Goal: Transaction & Acquisition: Subscribe to service/newsletter

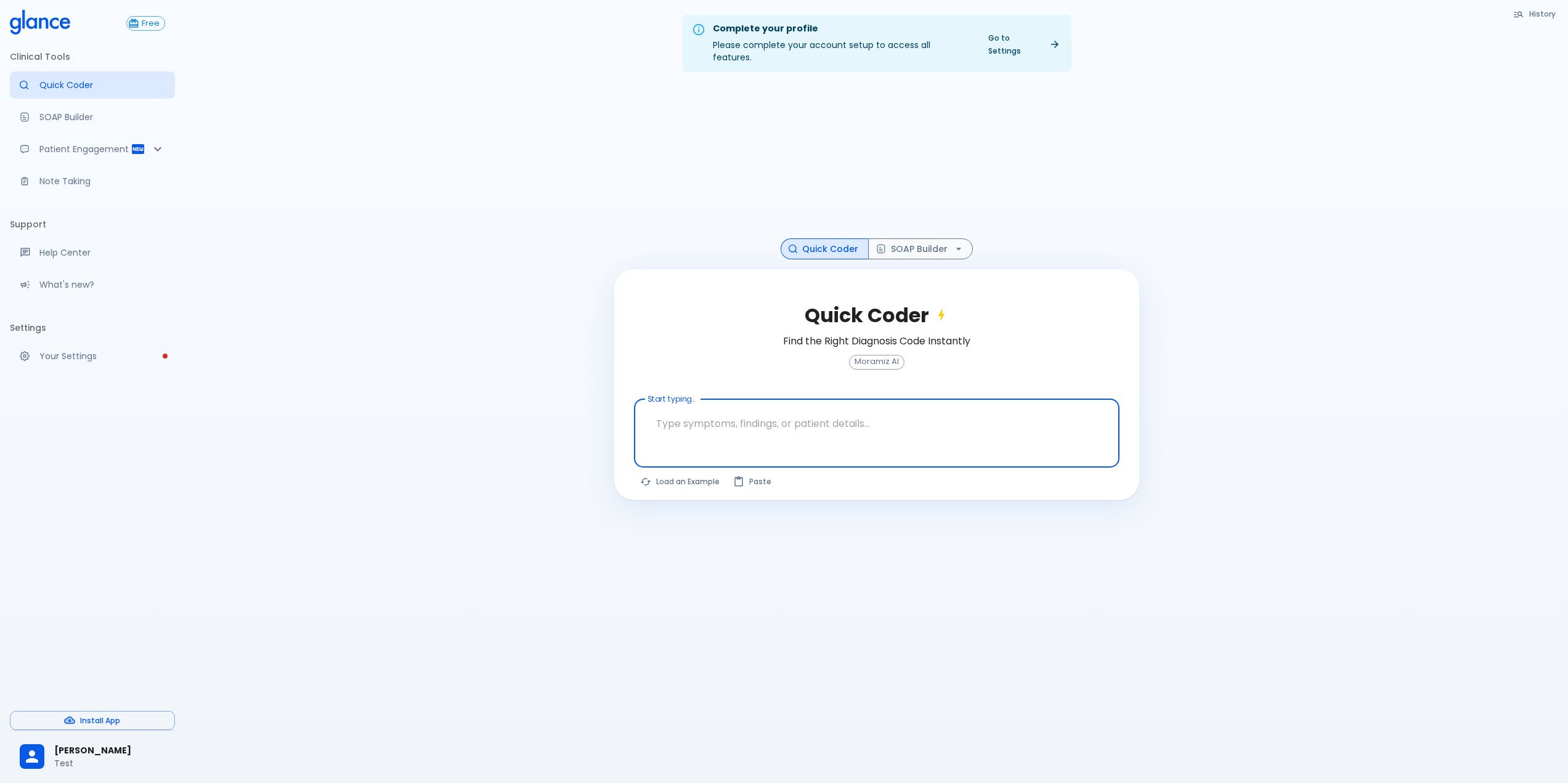
click at [99, 765] on p "Test" at bounding box center [110, 763] width 111 height 12
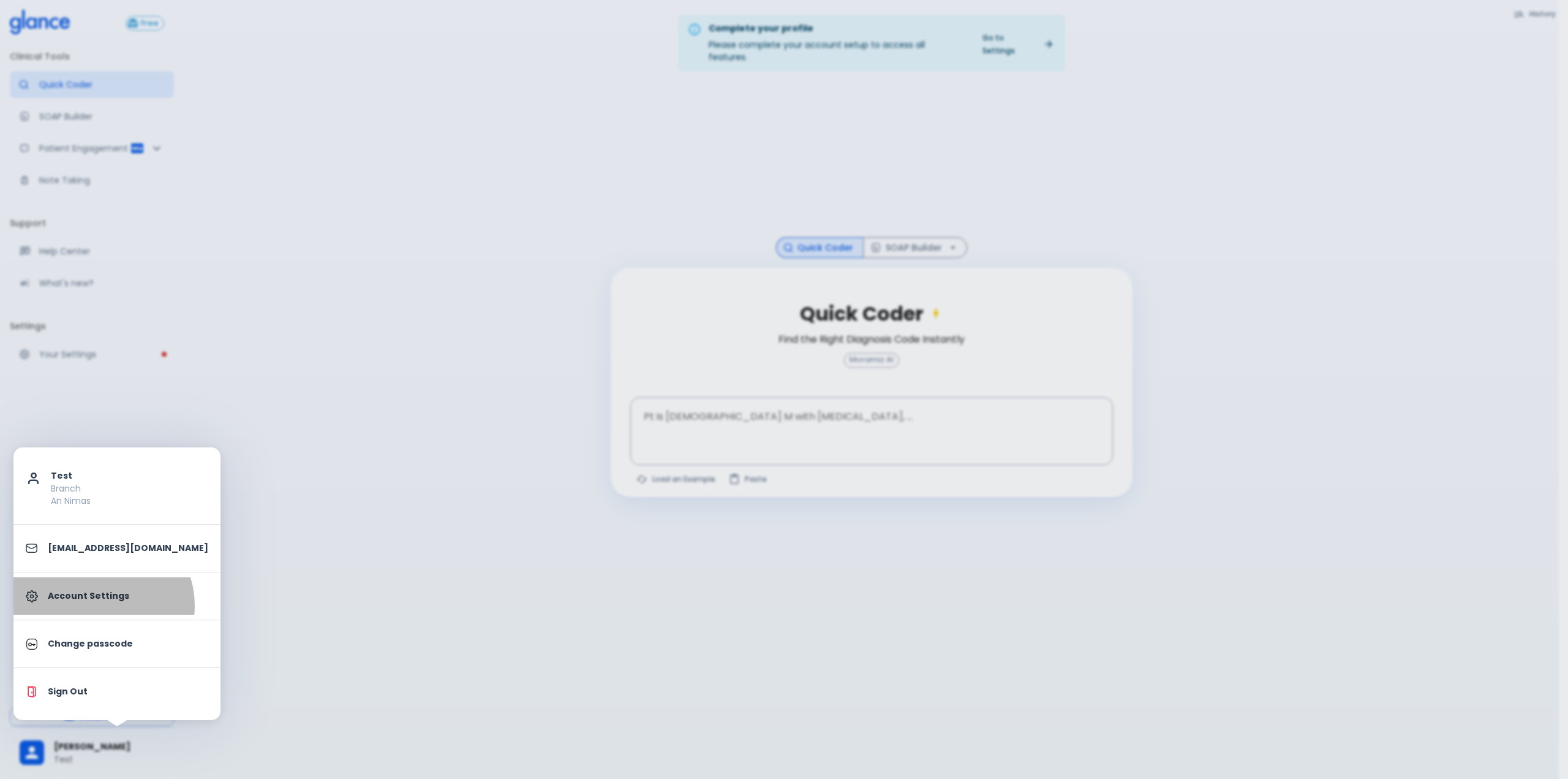
click at [101, 606] on link "Account Settings" at bounding box center [117, 596] width 207 height 37
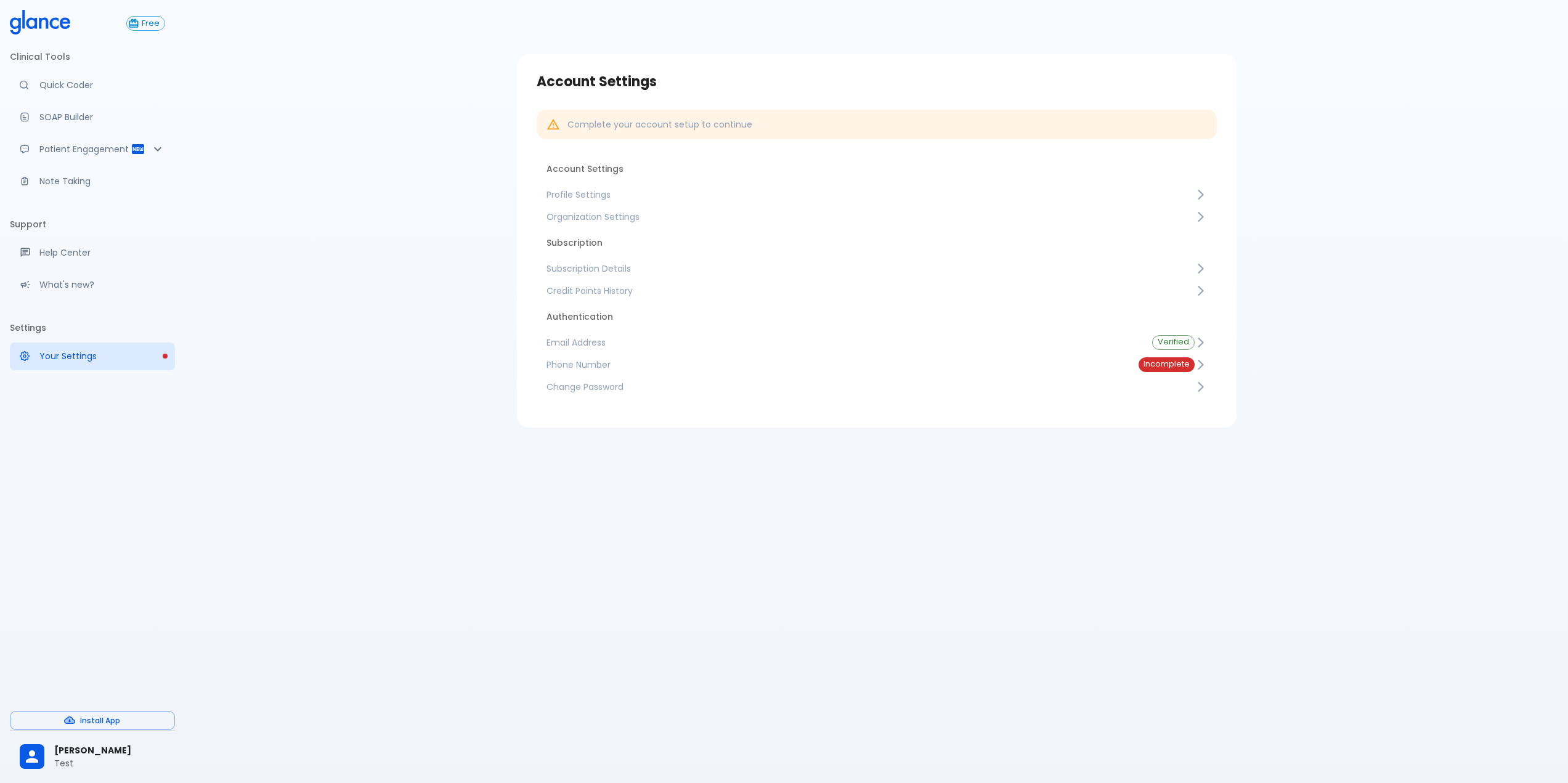
click at [705, 265] on span "Subscription Details" at bounding box center [870, 269] width 648 height 12
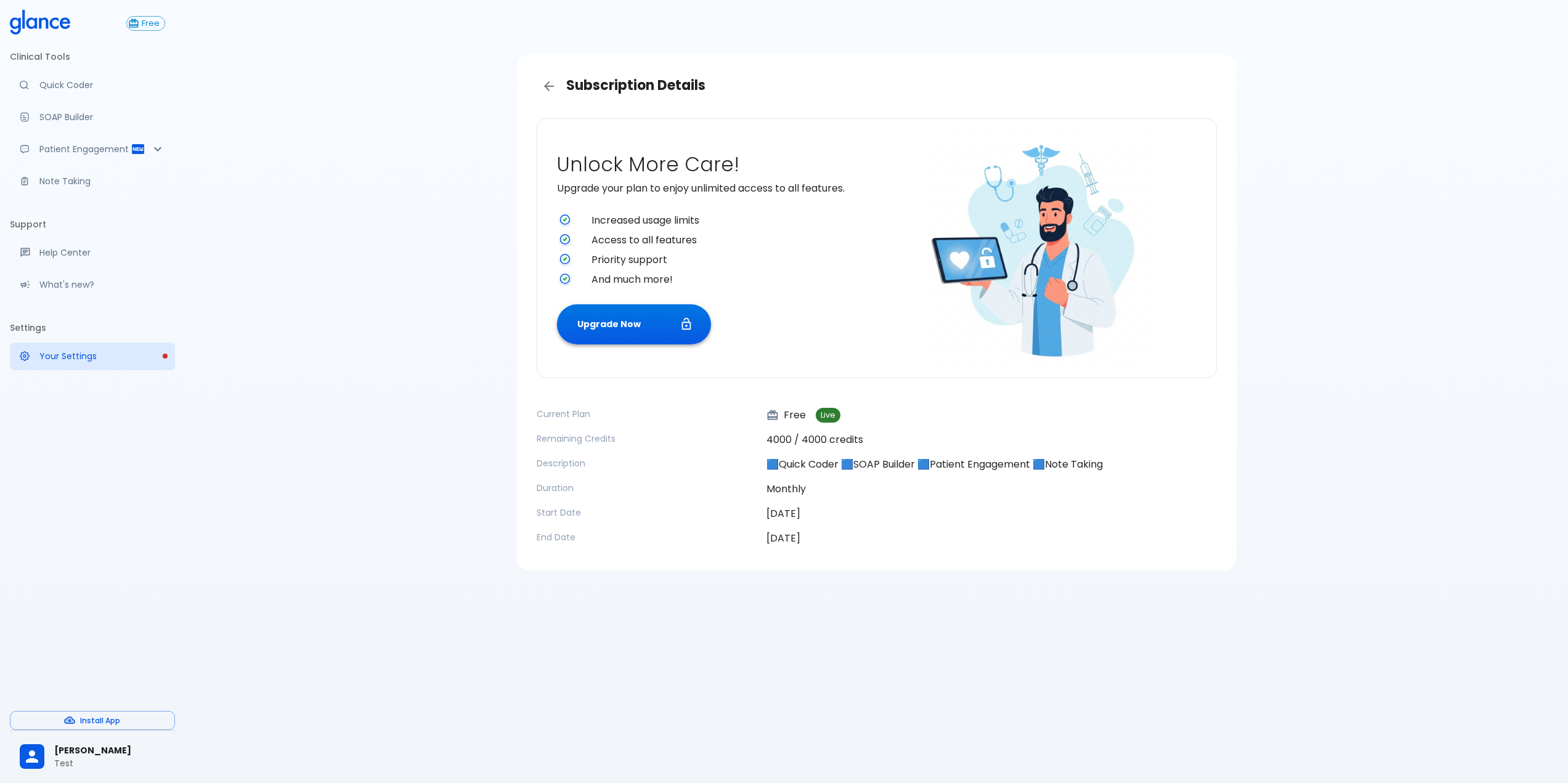
click at [608, 316] on button "Upgrade Now" at bounding box center [634, 324] width 154 height 40
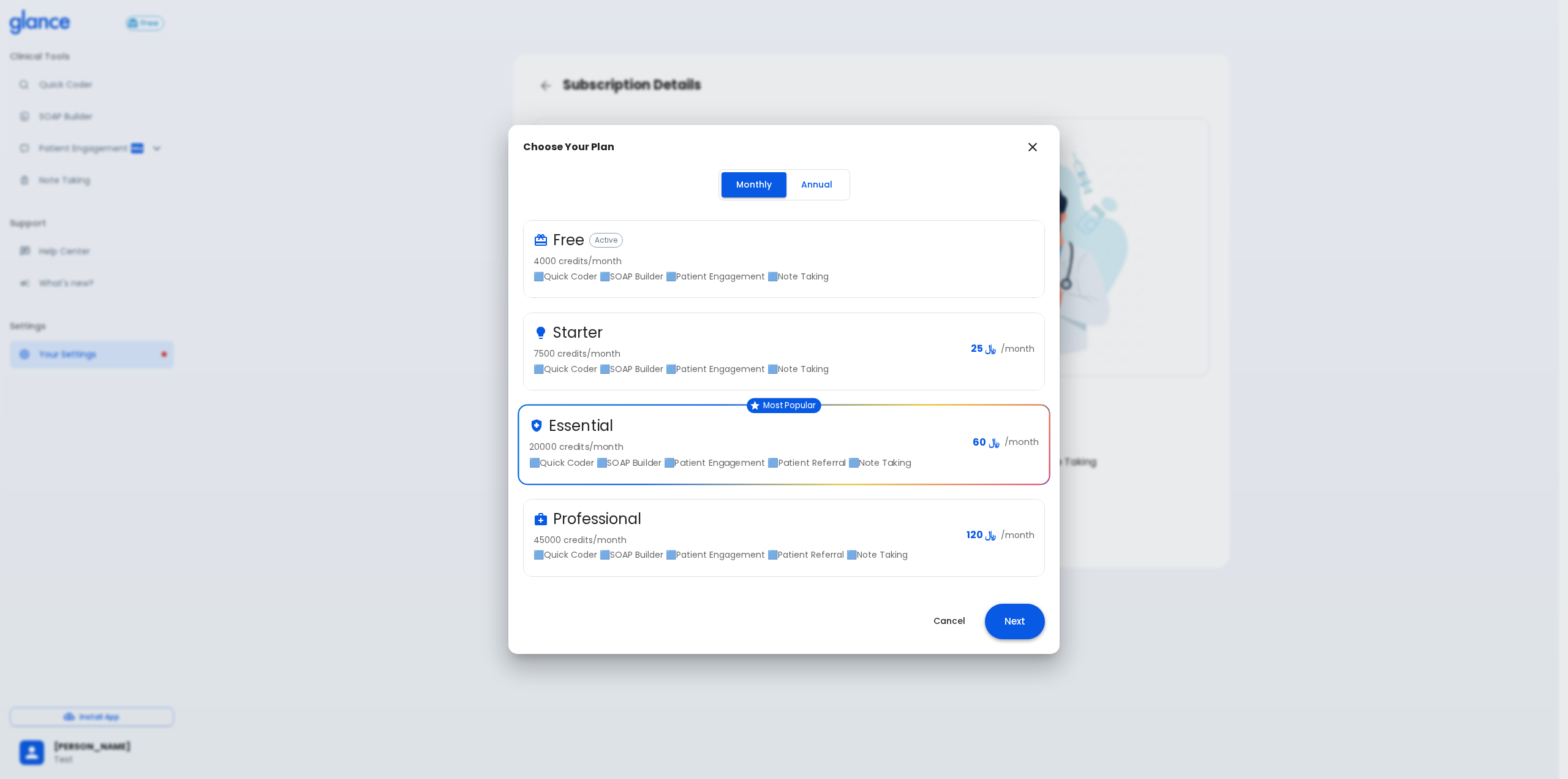
click at [1015, 626] on button "Next" at bounding box center [1015, 621] width 60 height 36
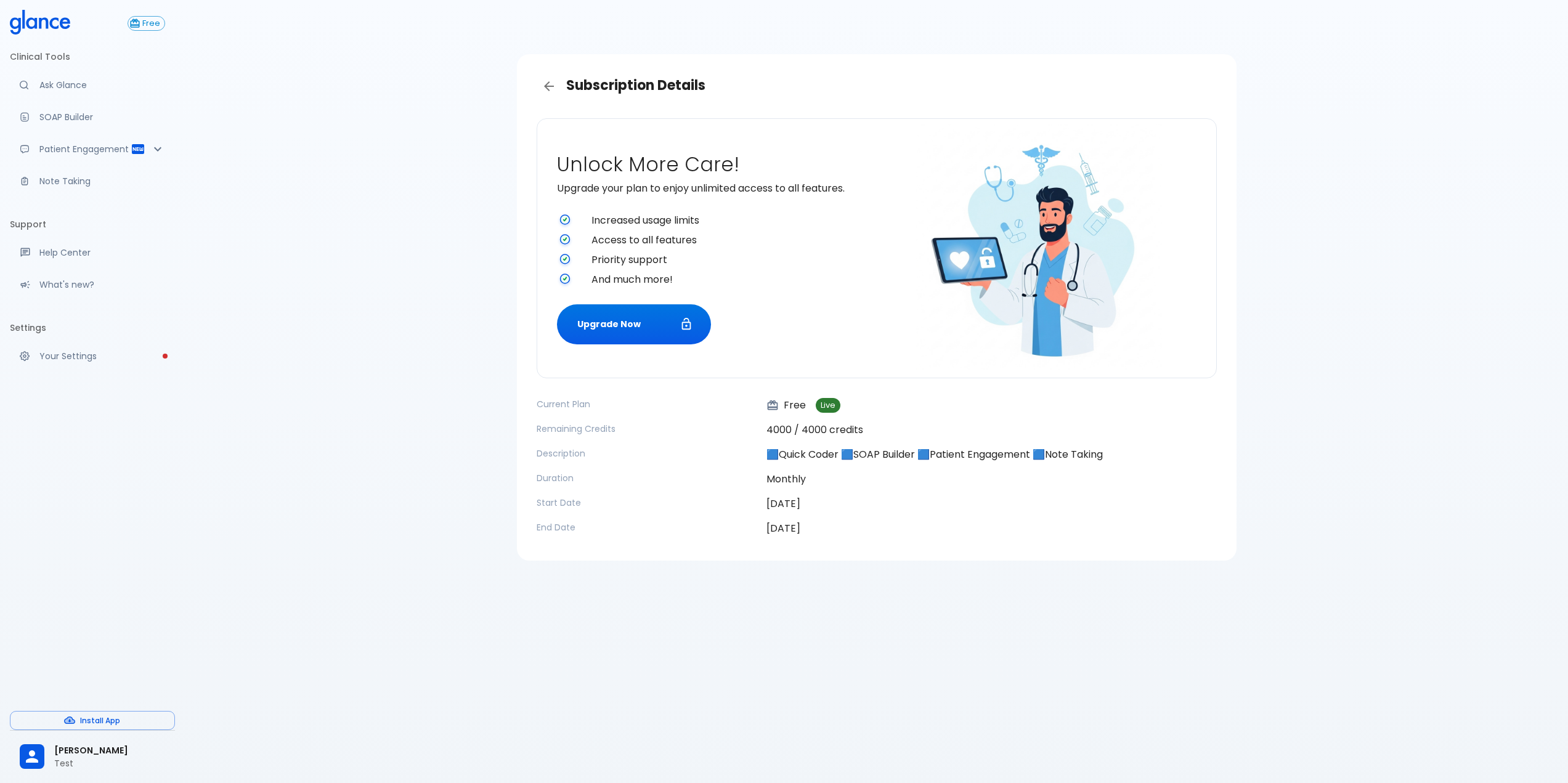
click at [388, 294] on div "Subscription Details Unlock More Care! Upgrade your plan to enjoy unlimited acc…" at bounding box center [876, 406] width 1383 height 812
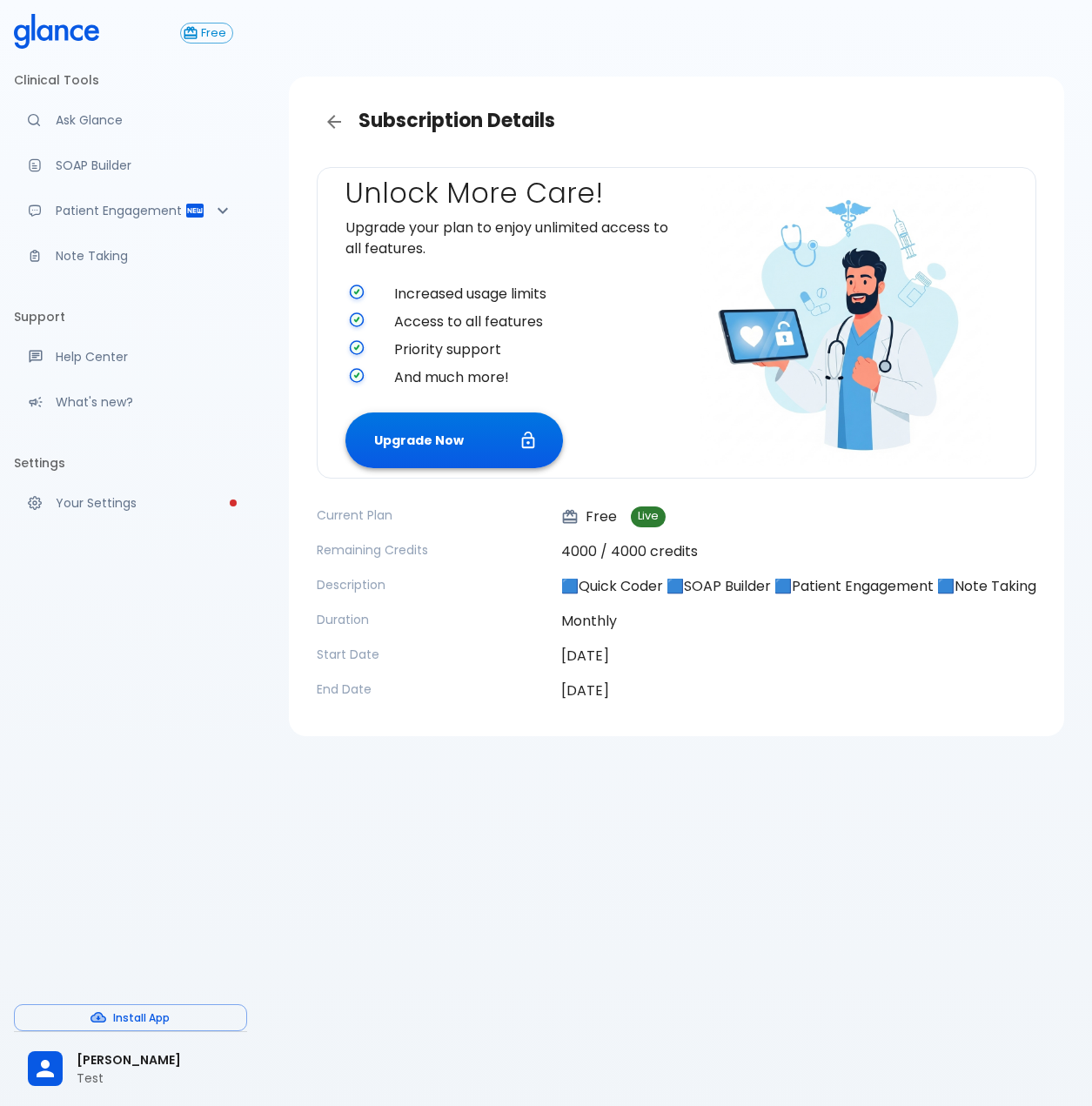
click at [449, 429] on button "Upgrade Now" at bounding box center [454, 440] width 217 height 57
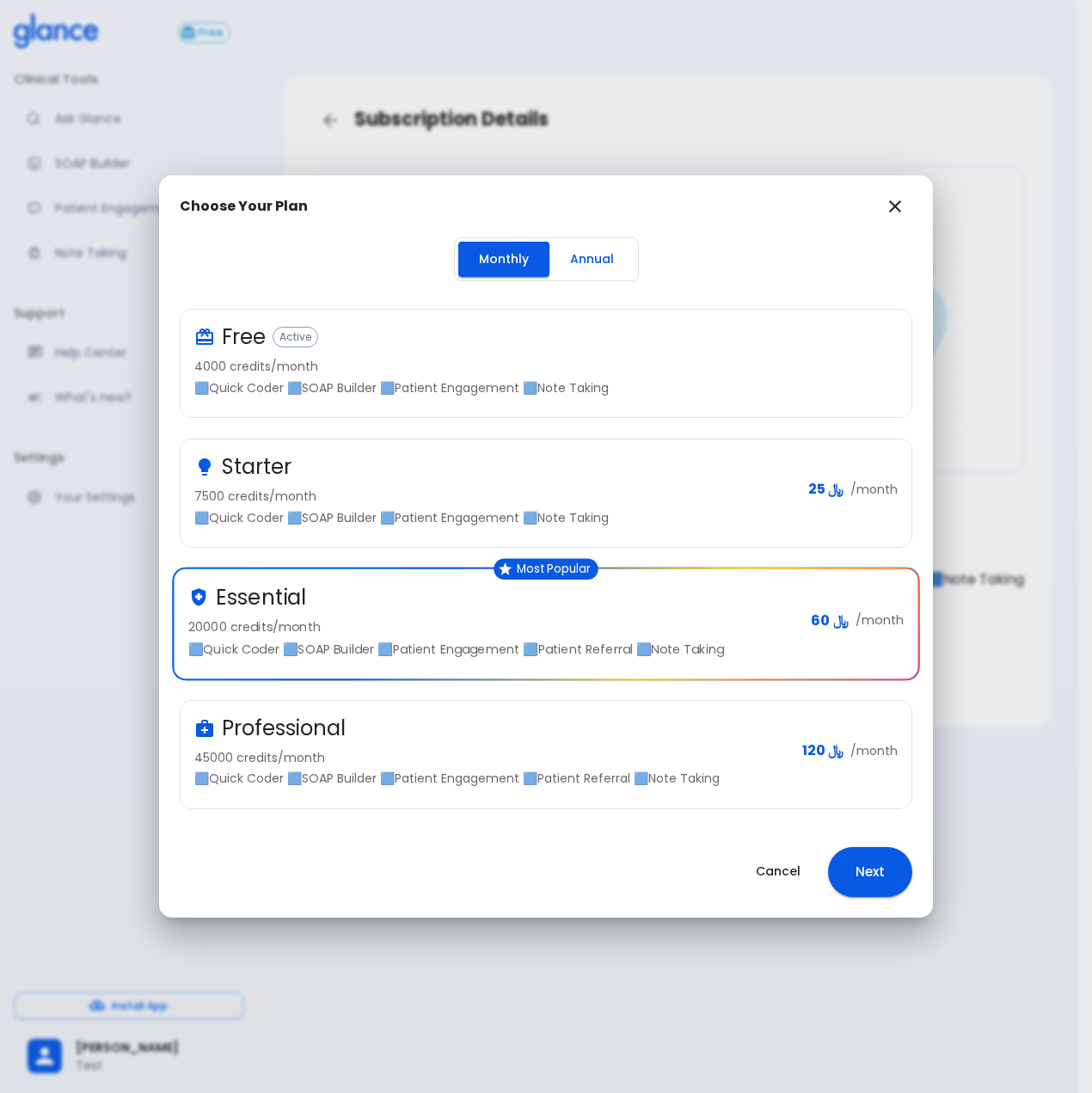
click at [887, 858] on button "Next" at bounding box center [870, 872] width 85 height 50
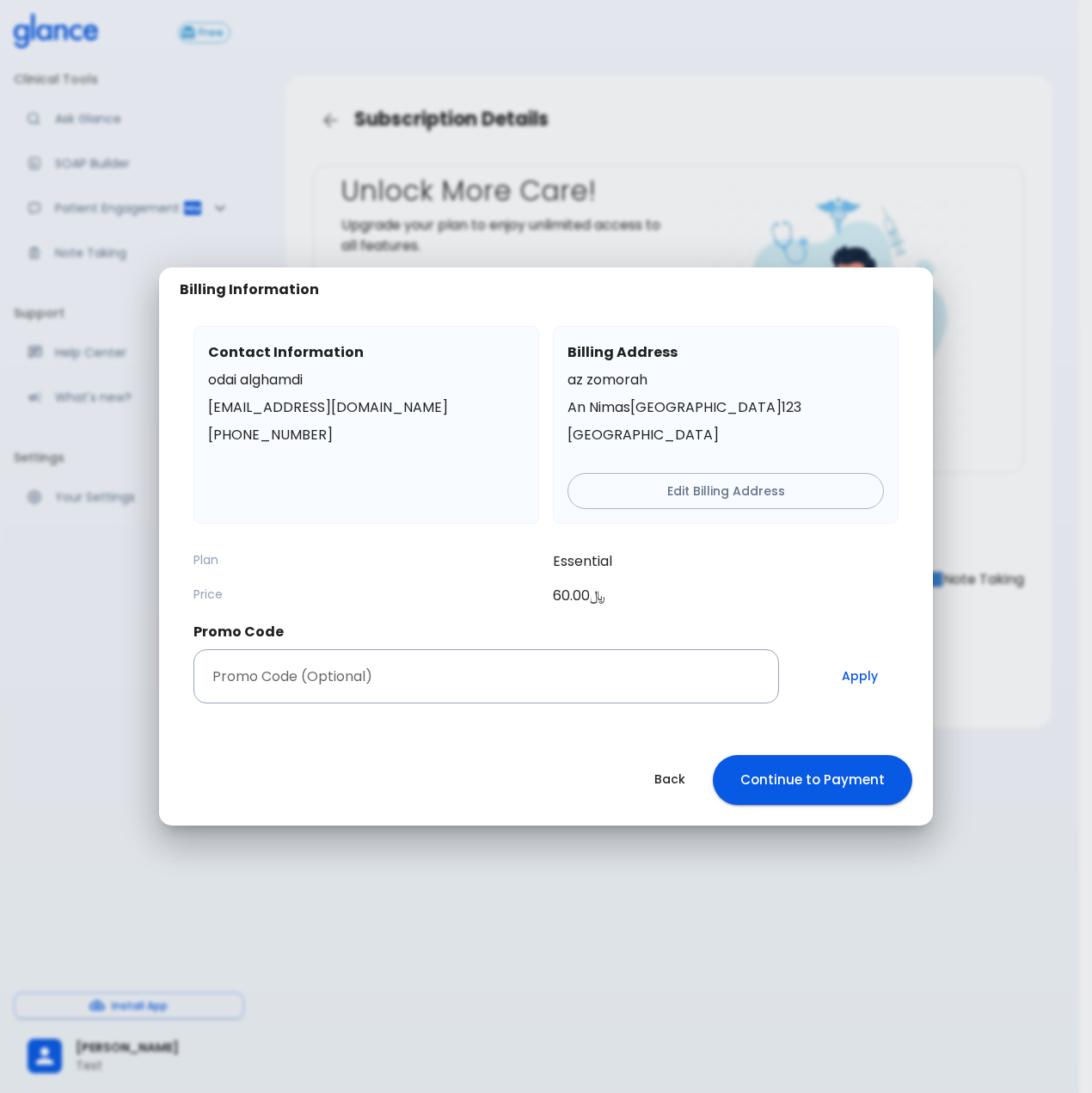
click at [819, 779] on button "Continue to Payment" at bounding box center [813, 780] width 199 height 50
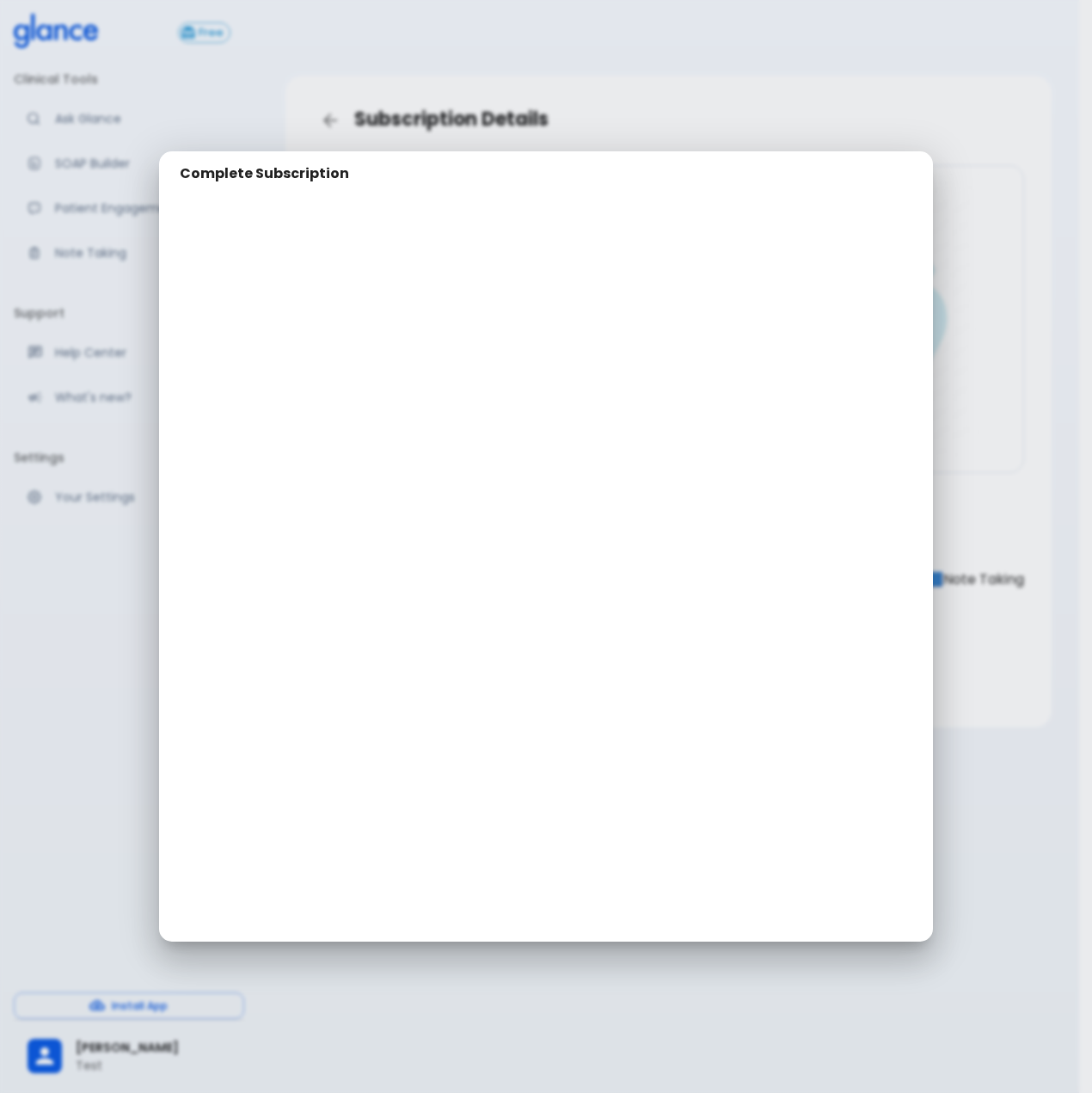
click at [998, 474] on div "Complete Subscription" at bounding box center [546, 546] width 1092 height 1093
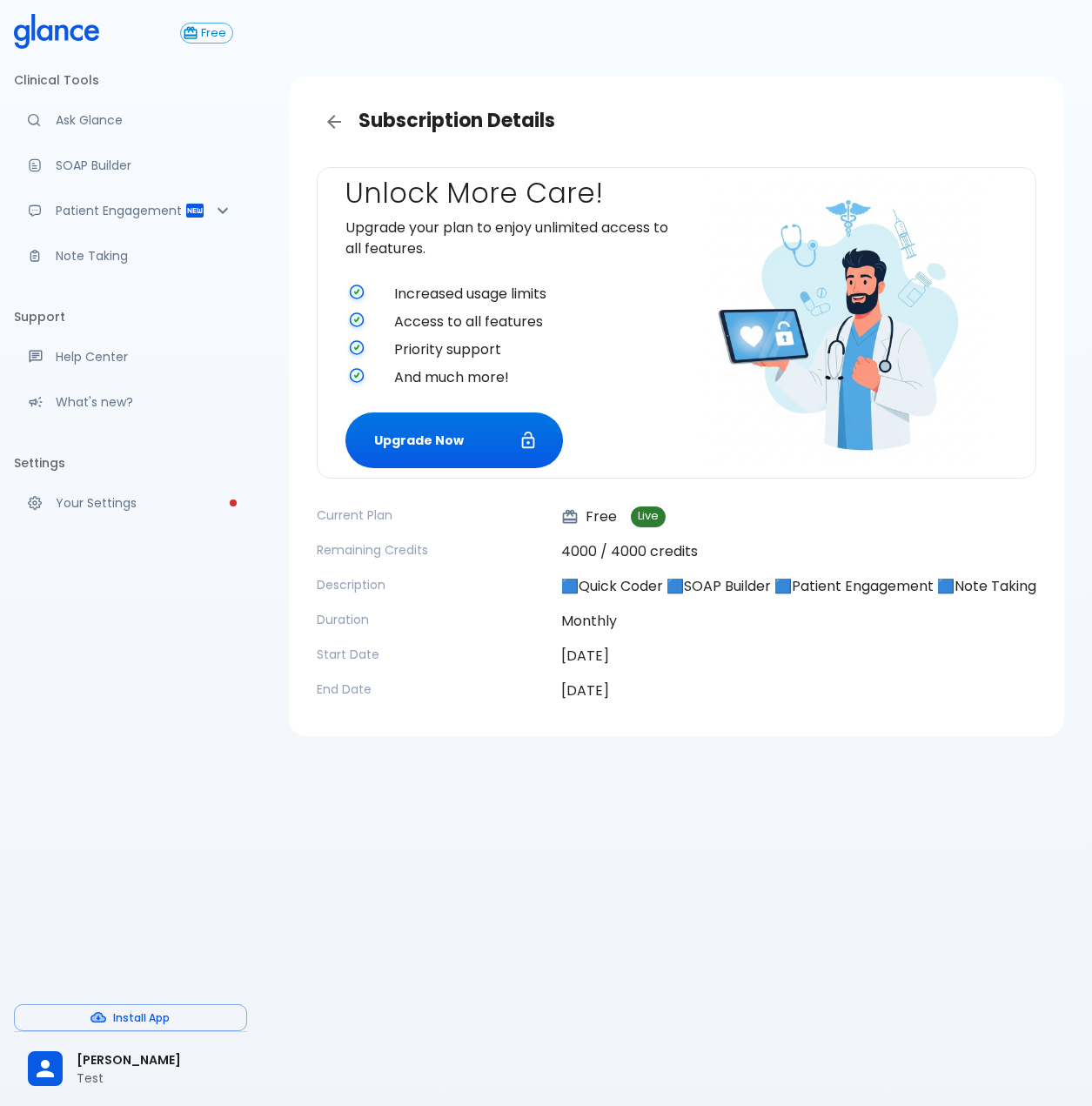
click at [682, 835] on div "Subscription Details Unlock More Care! Upgrade your plan to enjoy unlimited acc…" at bounding box center [677, 574] width 831 height 1147
click at [54, 1092] on div "odai alghamdi Test" at bounding box center [130, 1069] width 234 height 60
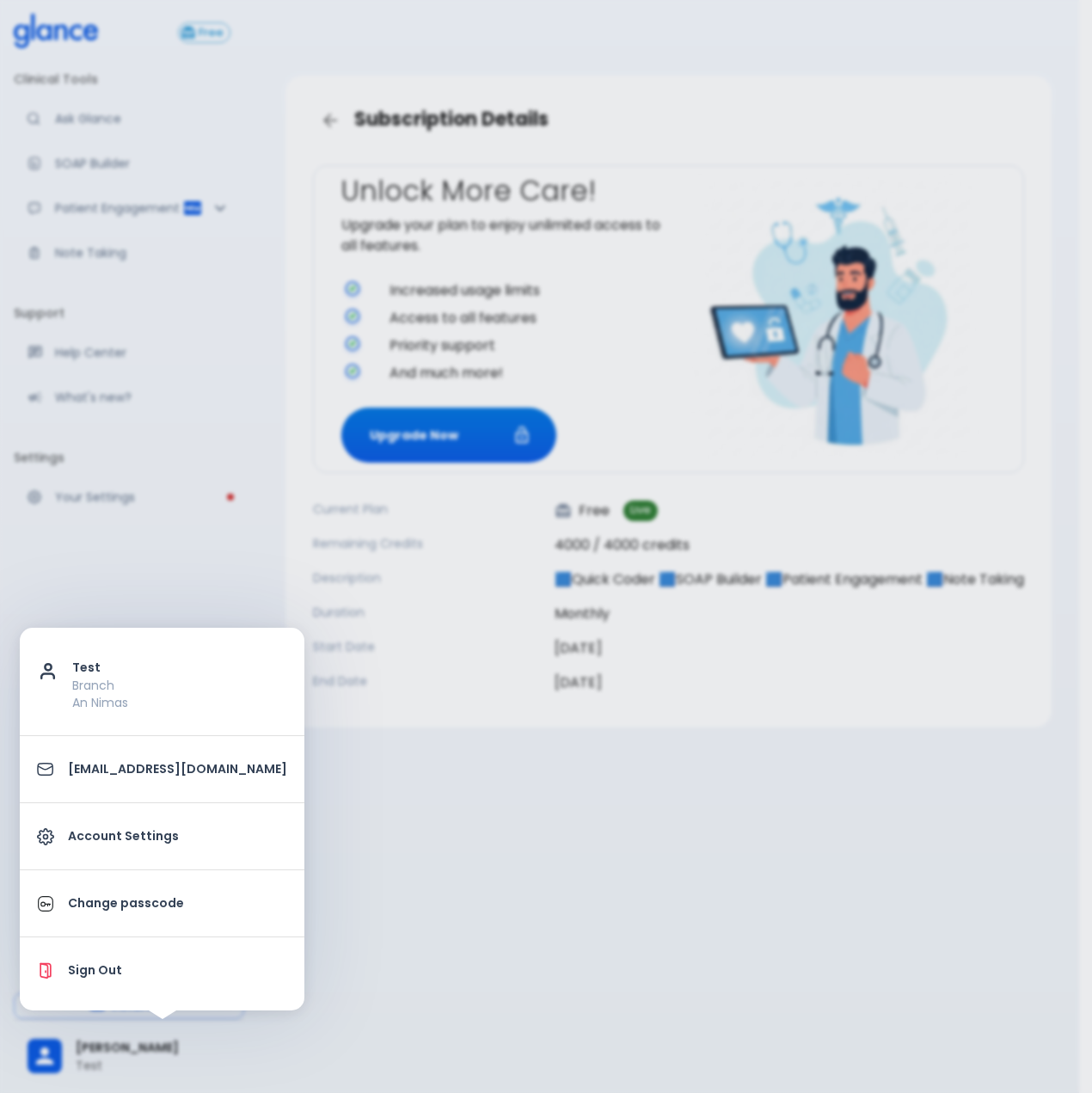
click at [711, 1063] on div at bounding box center [546, 546] width 1092 height 1093
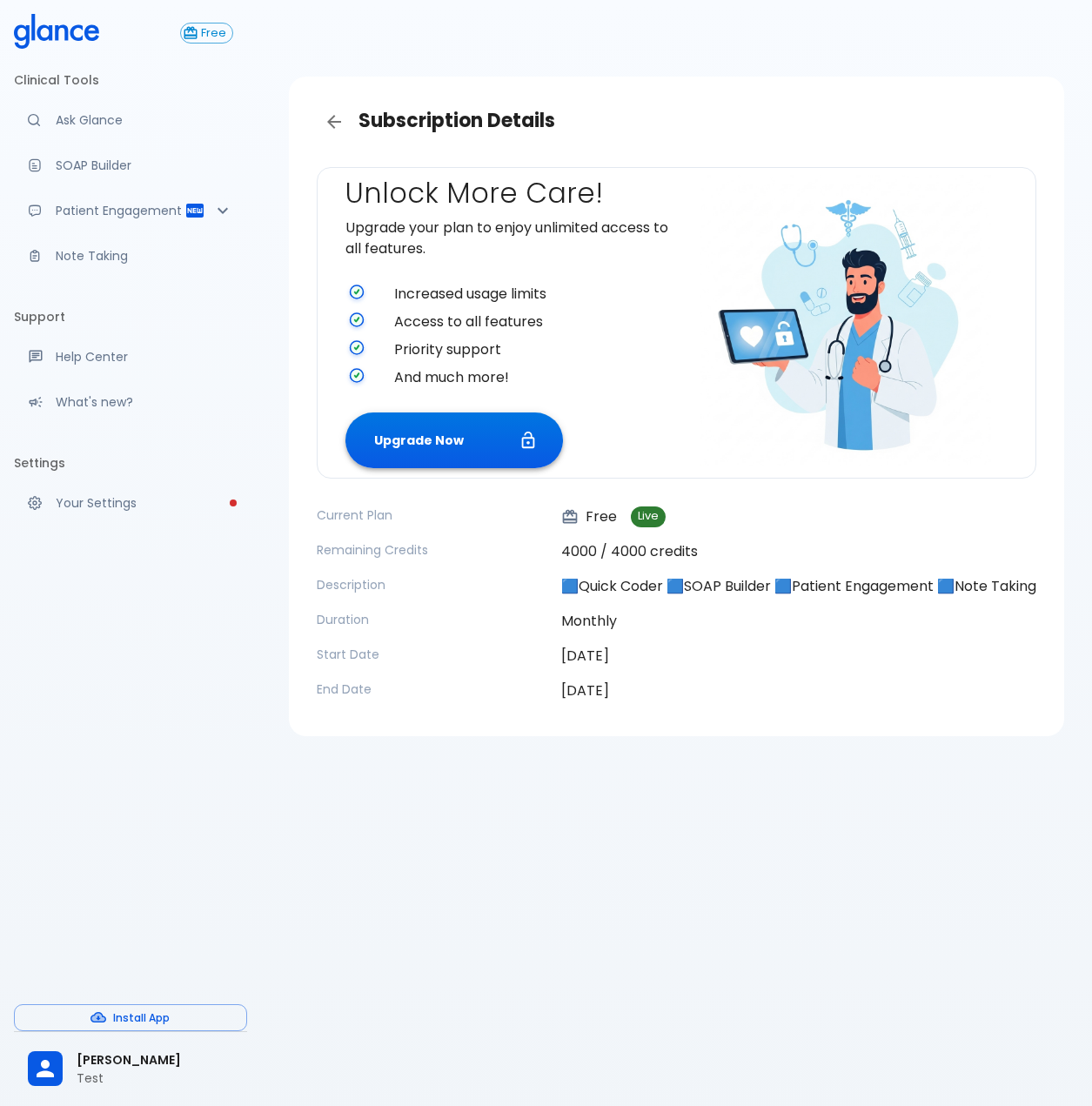
click at [447, 424] on button "Upgrade Now" at bounding box center [454, 440] width 217 height 57
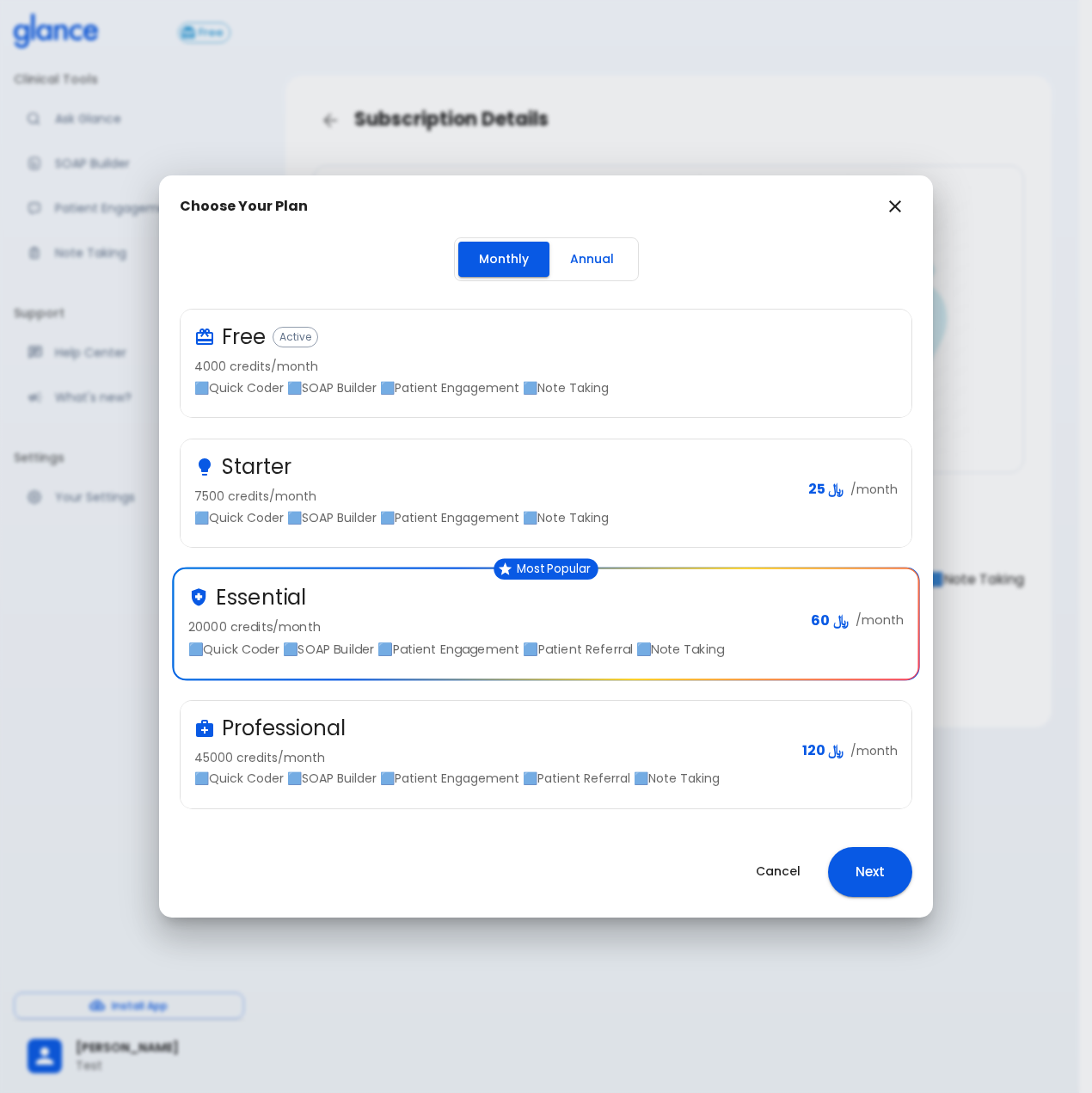
click at [882, 873] on button "Next" at bounding box center [870, 872] width 85 height 50
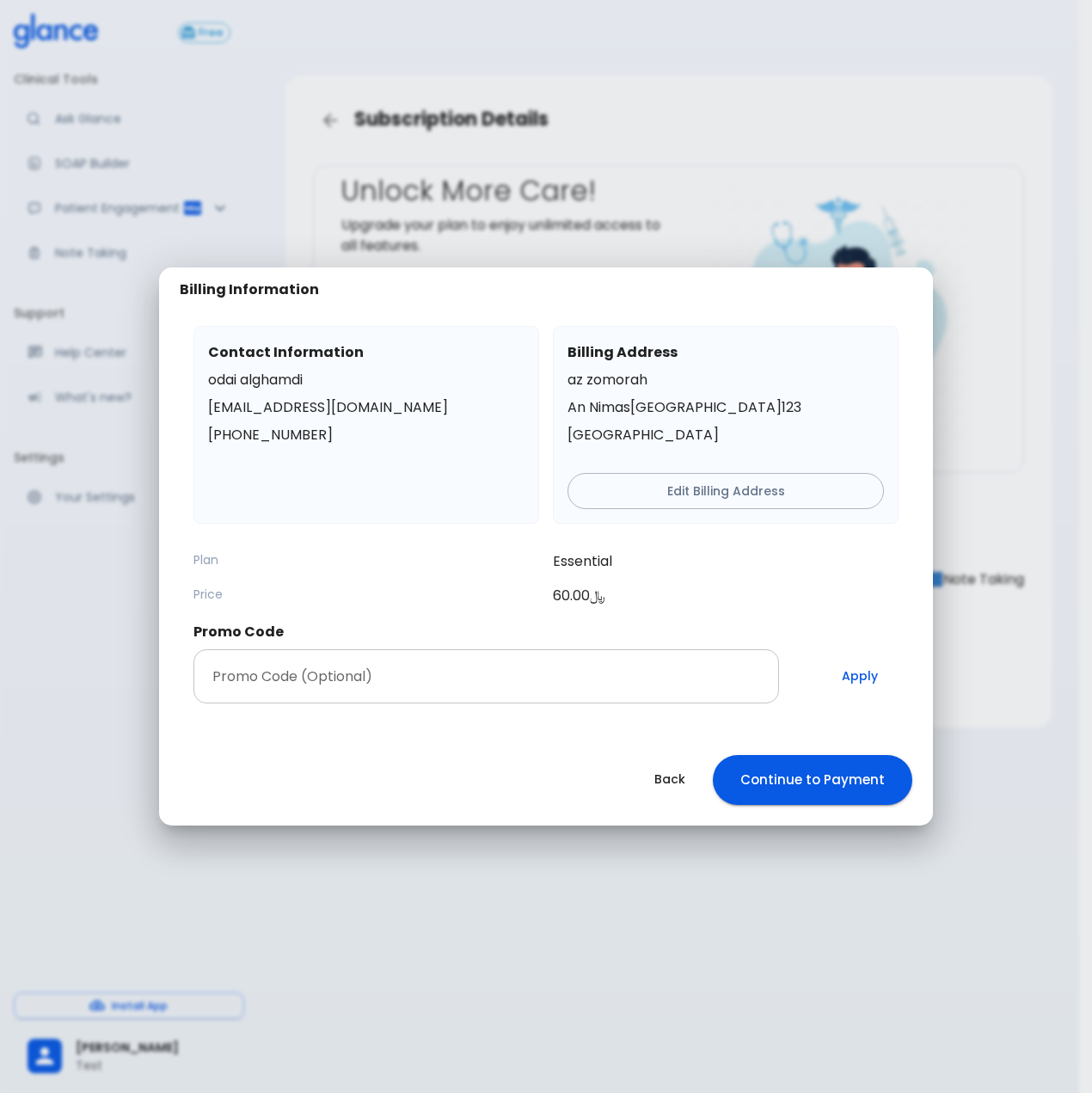
click at [322, 664] on div "Promo Code (Optional) Promo Code (Optional)" at bounding box center [486, 676] width 586 height 54
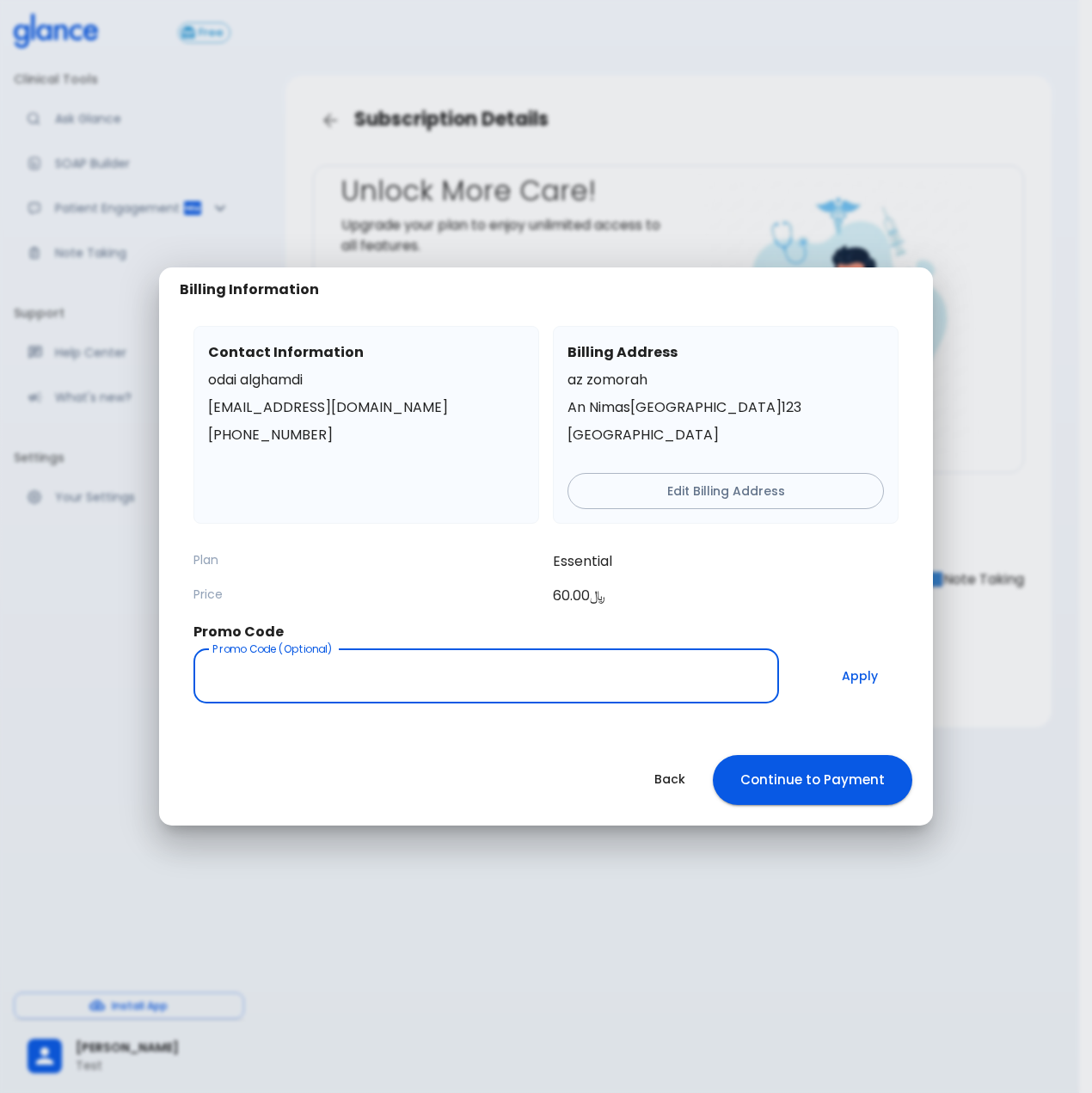
click at [787, 787] on button "Continue to Payment" at bounding box center [813, 780] width 199 height 50
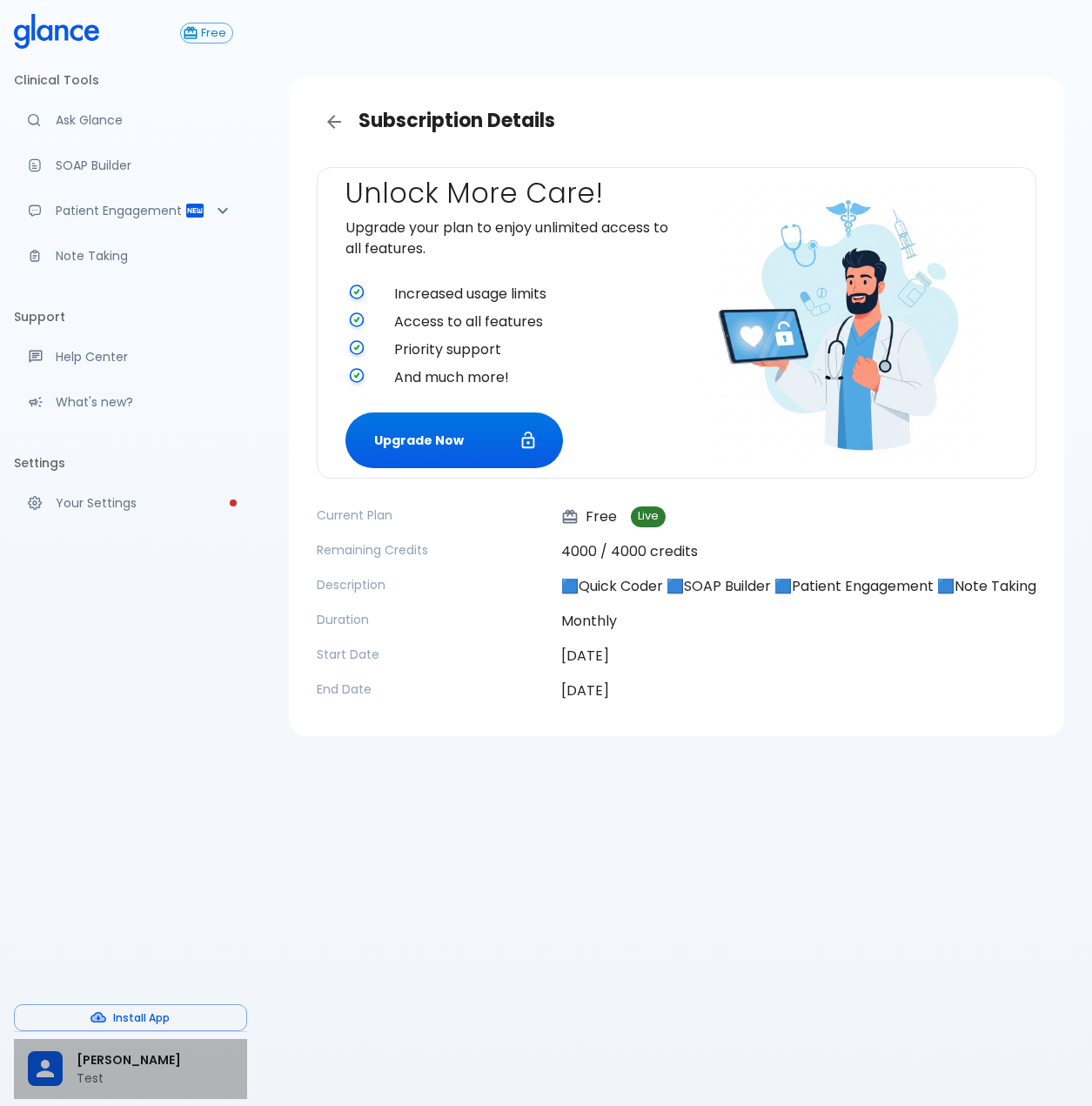
click at [105, 1061] on span "[PERSON_NAME]" at bounding box center [155, 1060] width 157 height 18
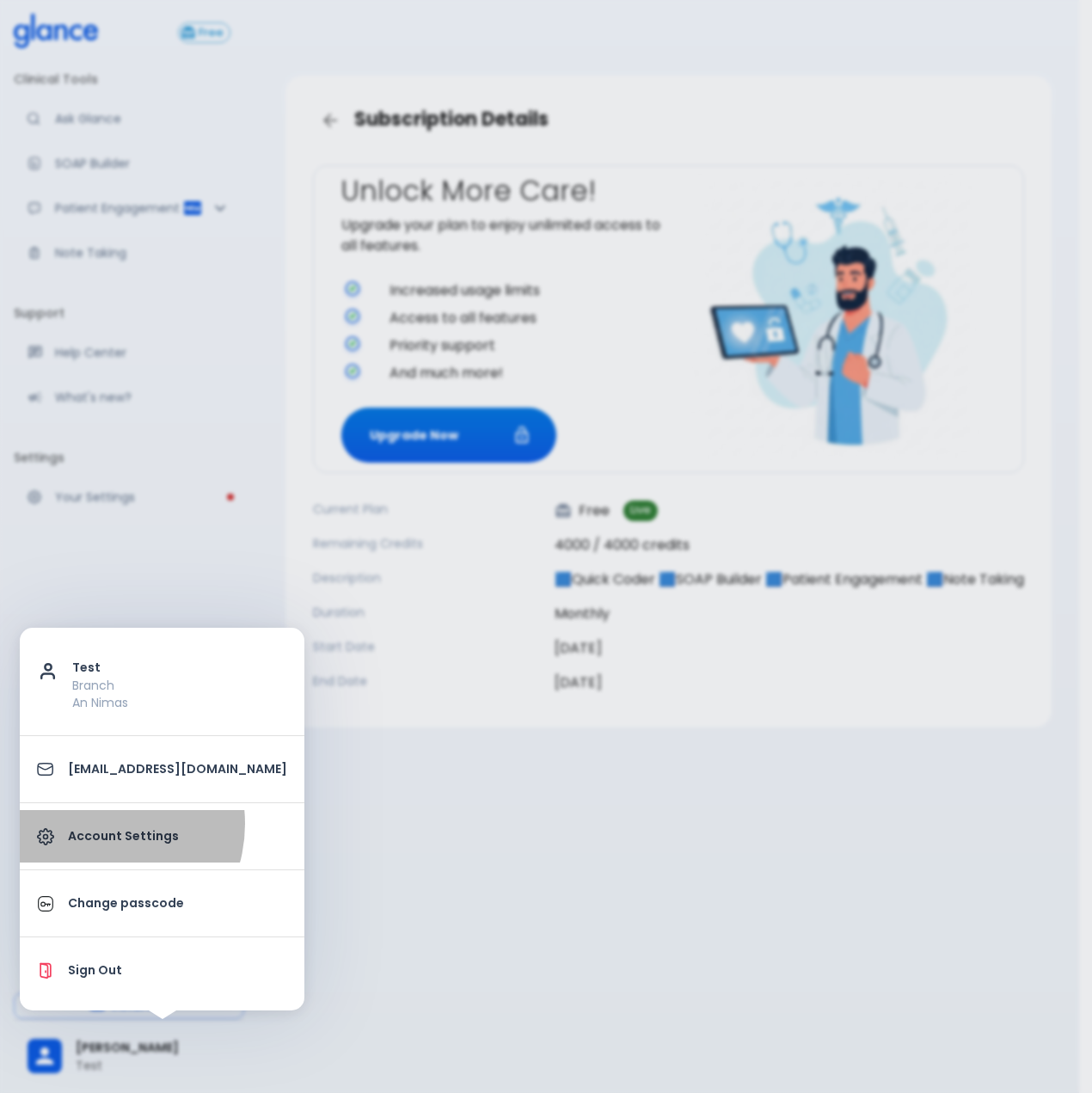
click at [96, 824] on link "Account Settings" at bounding box center [162, 836] width 285 height 52
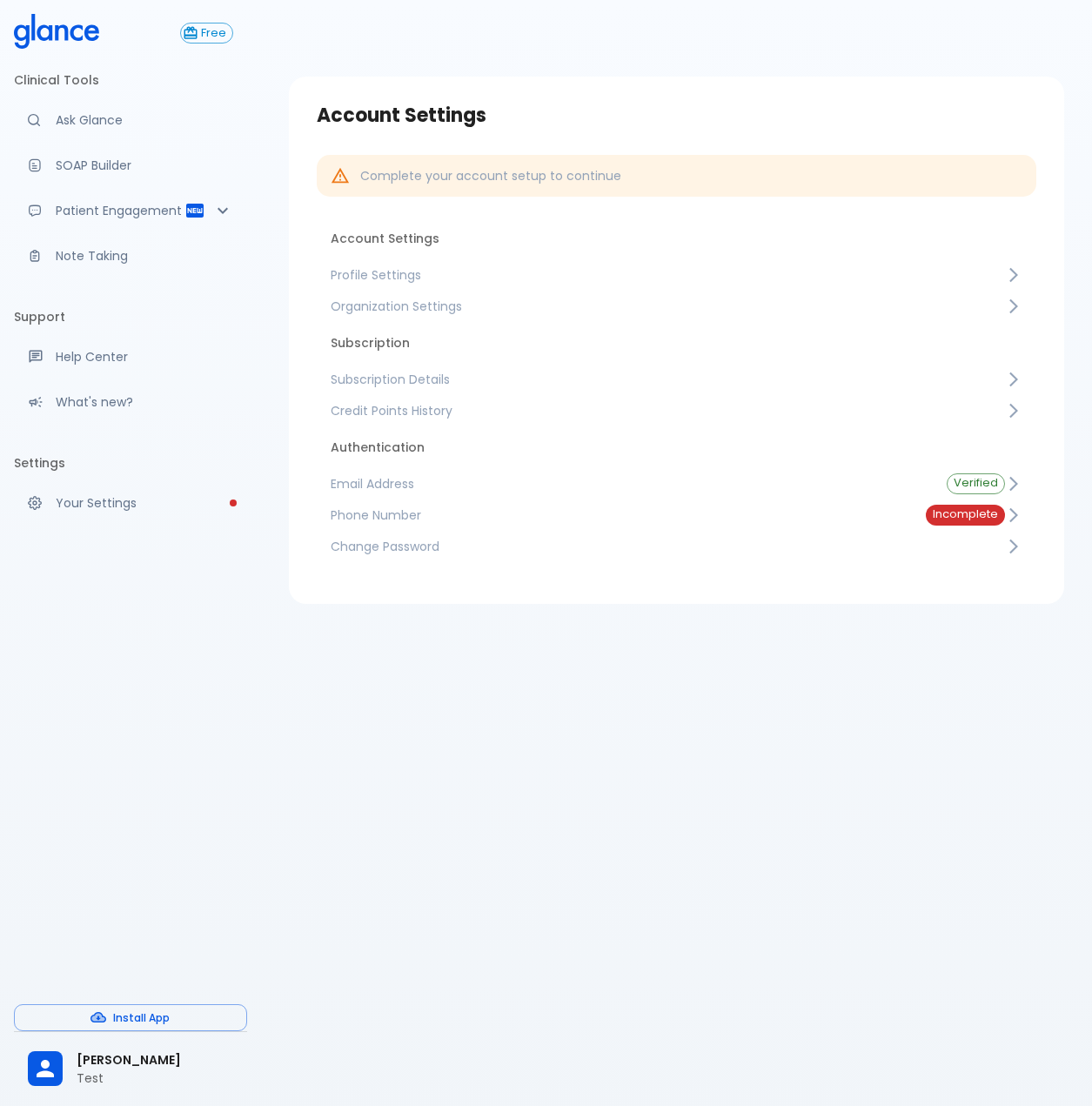
click at [393, 382] on span "Subscription Details" at bounding box center [668, 380] width 675 height 17
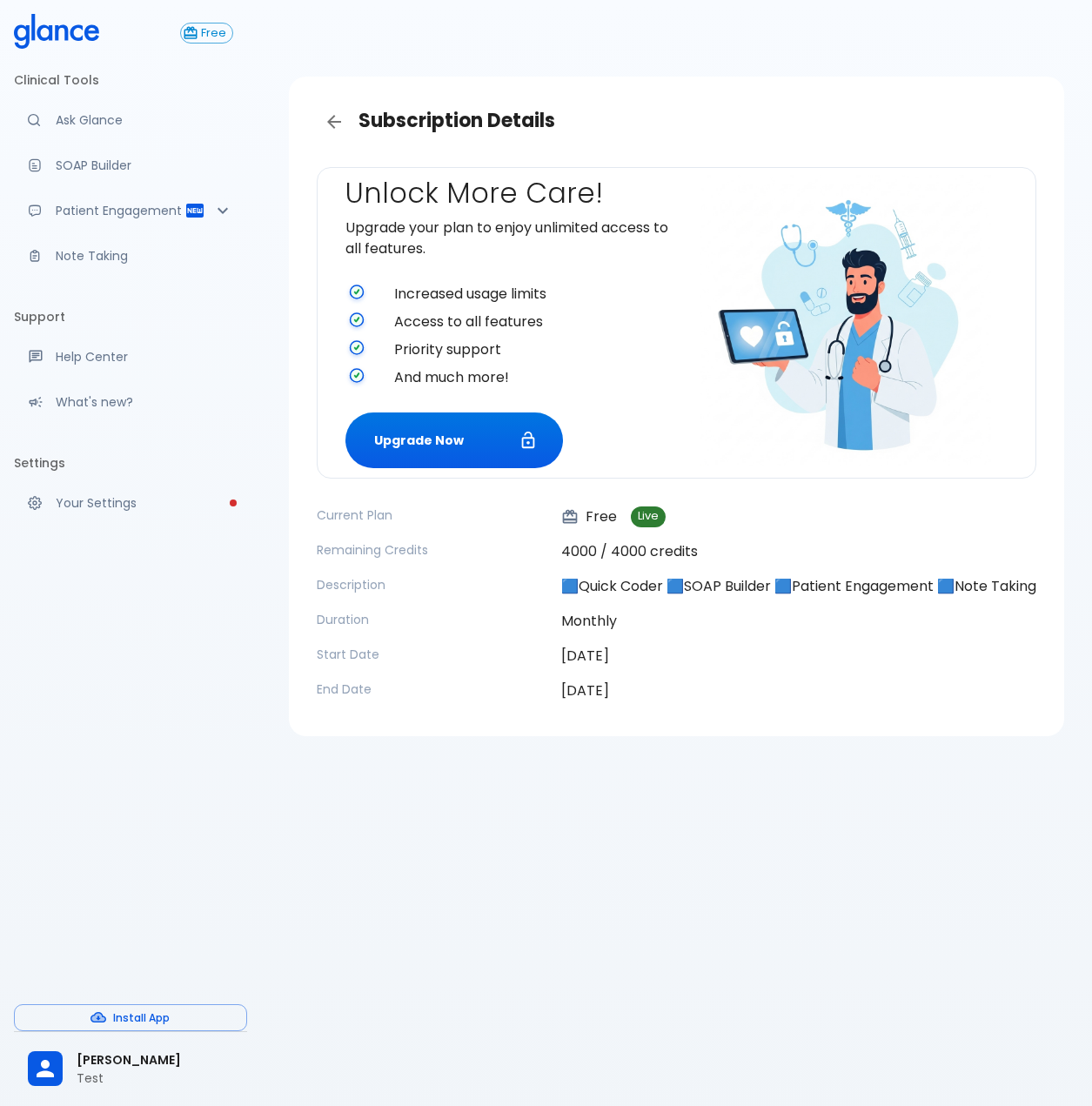
click at [410, 136] on h3 "Subscription Details" at bounding box center [677, 122] width 720 height 35
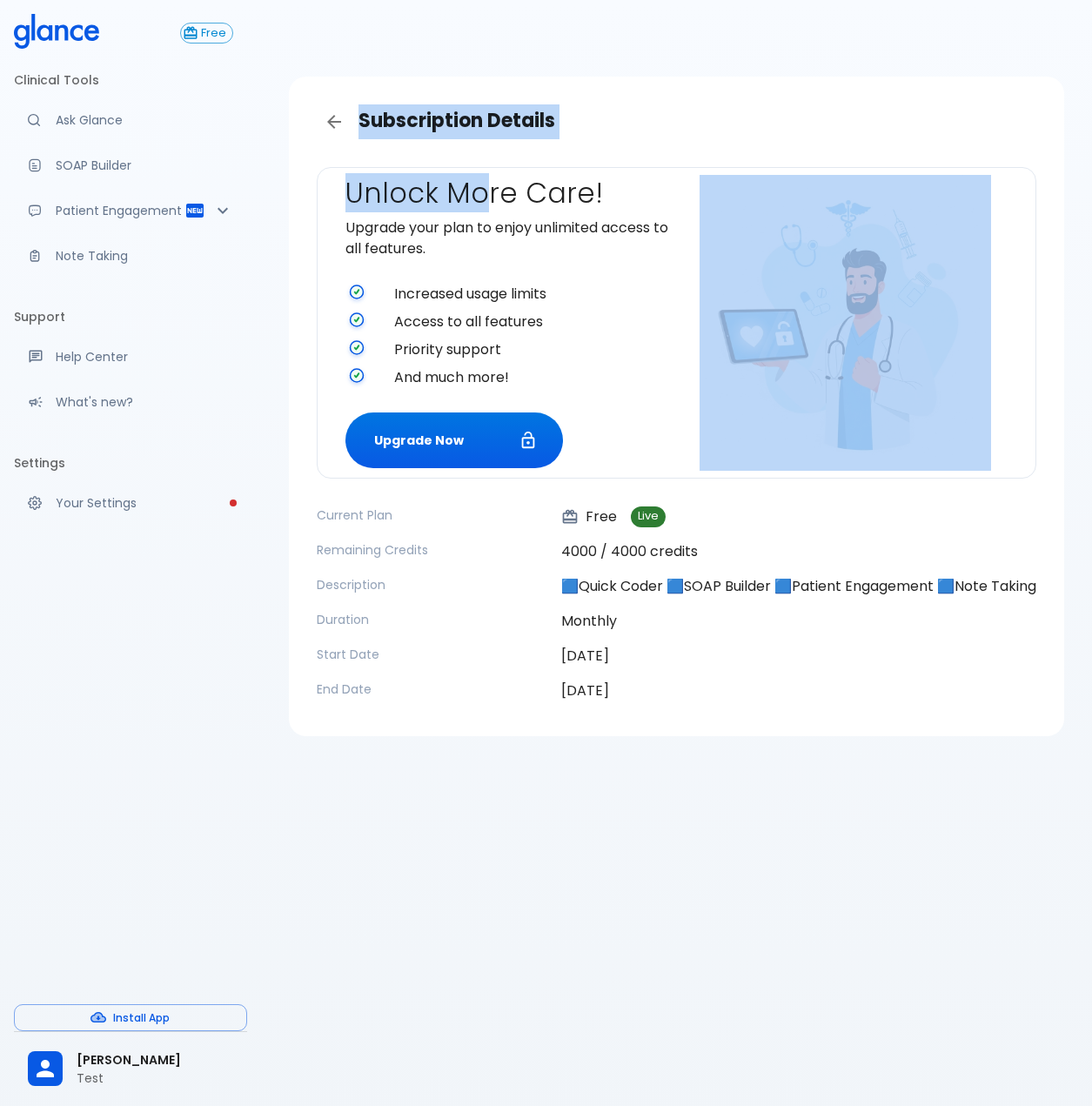
drag, startPoint x: 309, startPoint y: 87, endPoint x: 484, endPoint y: 193, distance: 204.6
click at [484, 193] on div "Subscription Details Unlock More Care! Upgrade your plan to enjoy unlimited acc…" at bounding box center [677, 406] width 776 height 659
click at [437, 449] on button "Upgrade Now" at bounding box center [454, 440] width 217 height 57
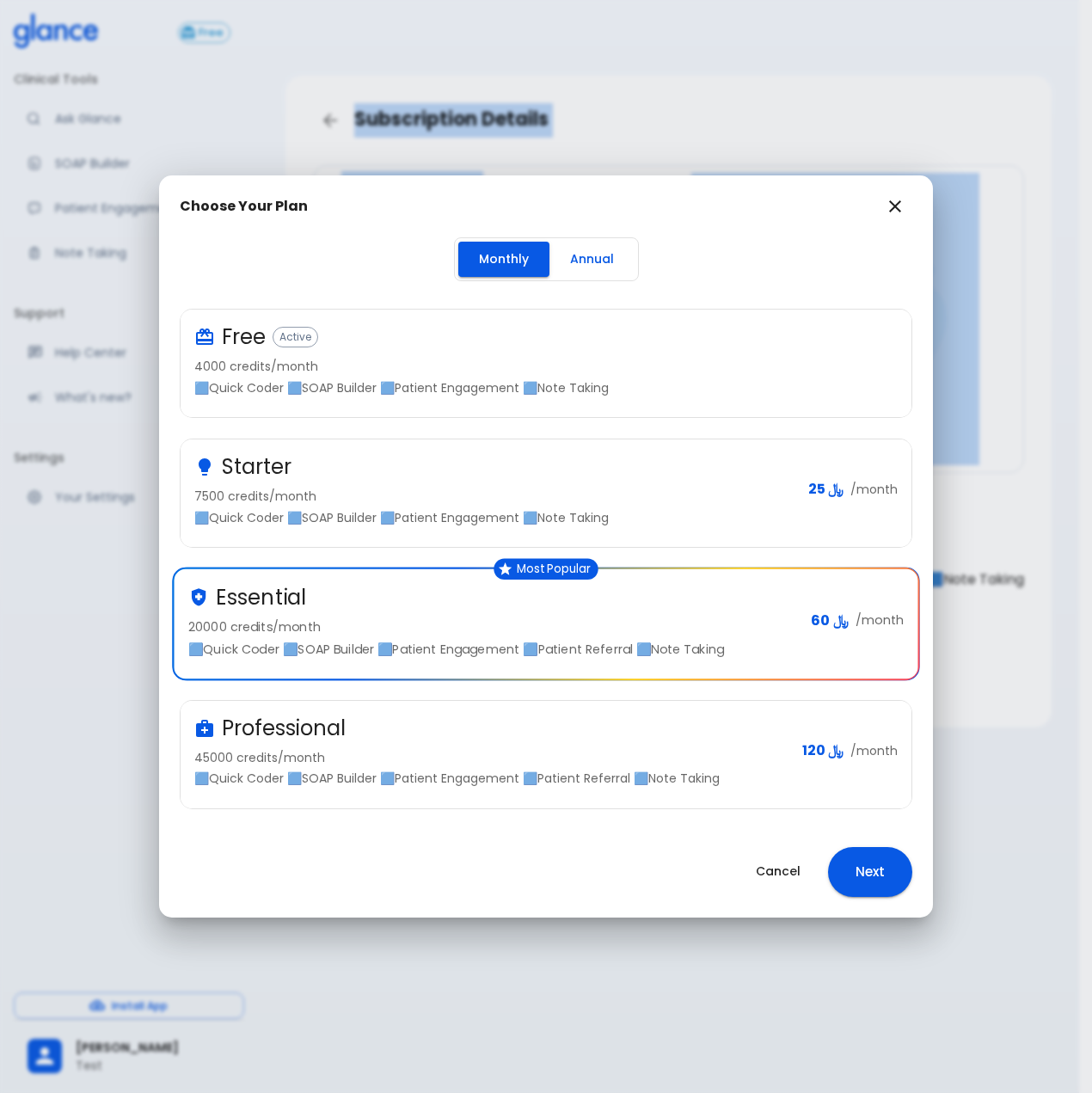
click at [874, 879] on button "Next" at bounding box center [870, 872] width 85 height 50
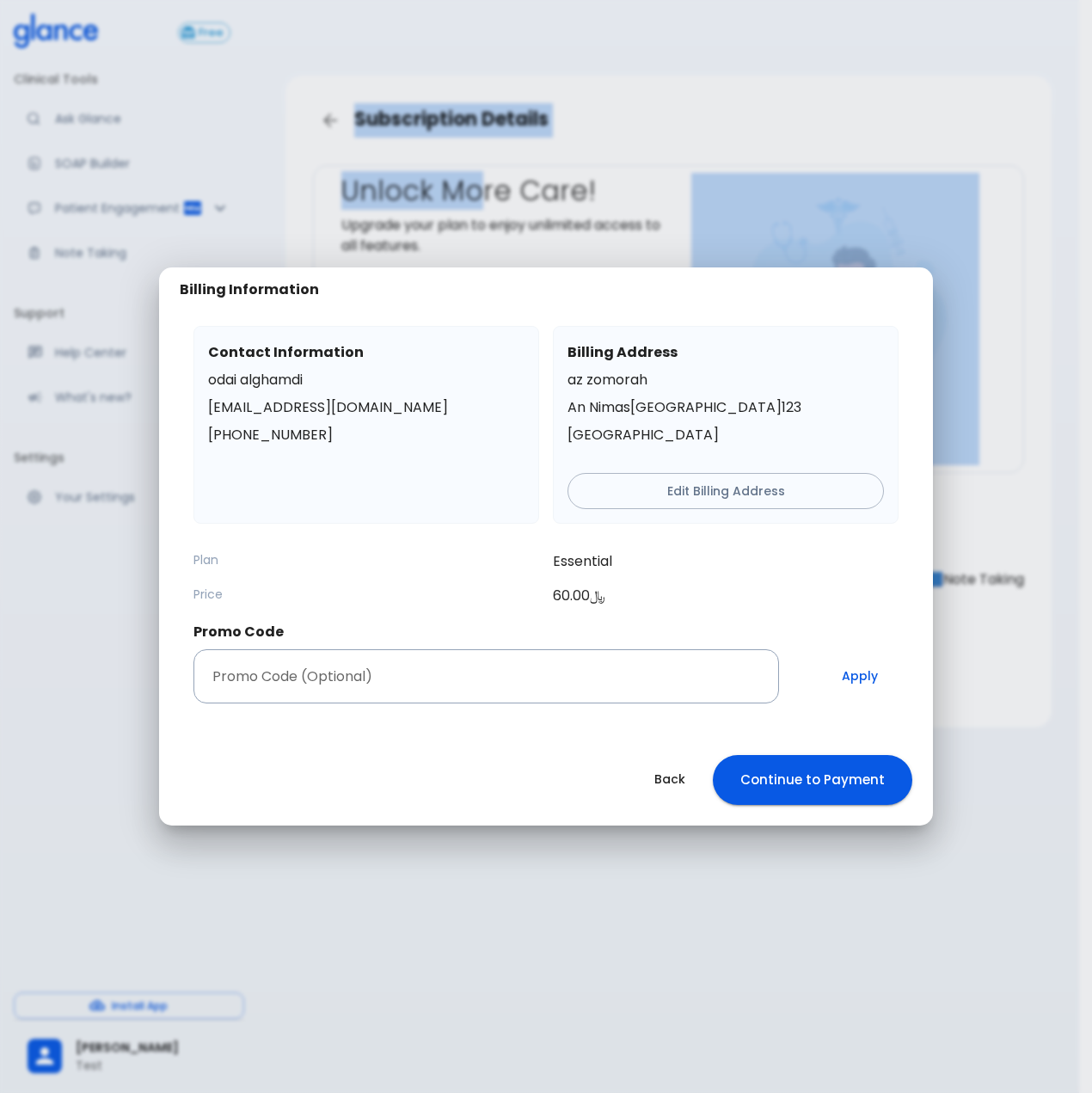
click at [832, 795] on button "Continue to Payment" at bounding box center [813, 780] width 199 height 50
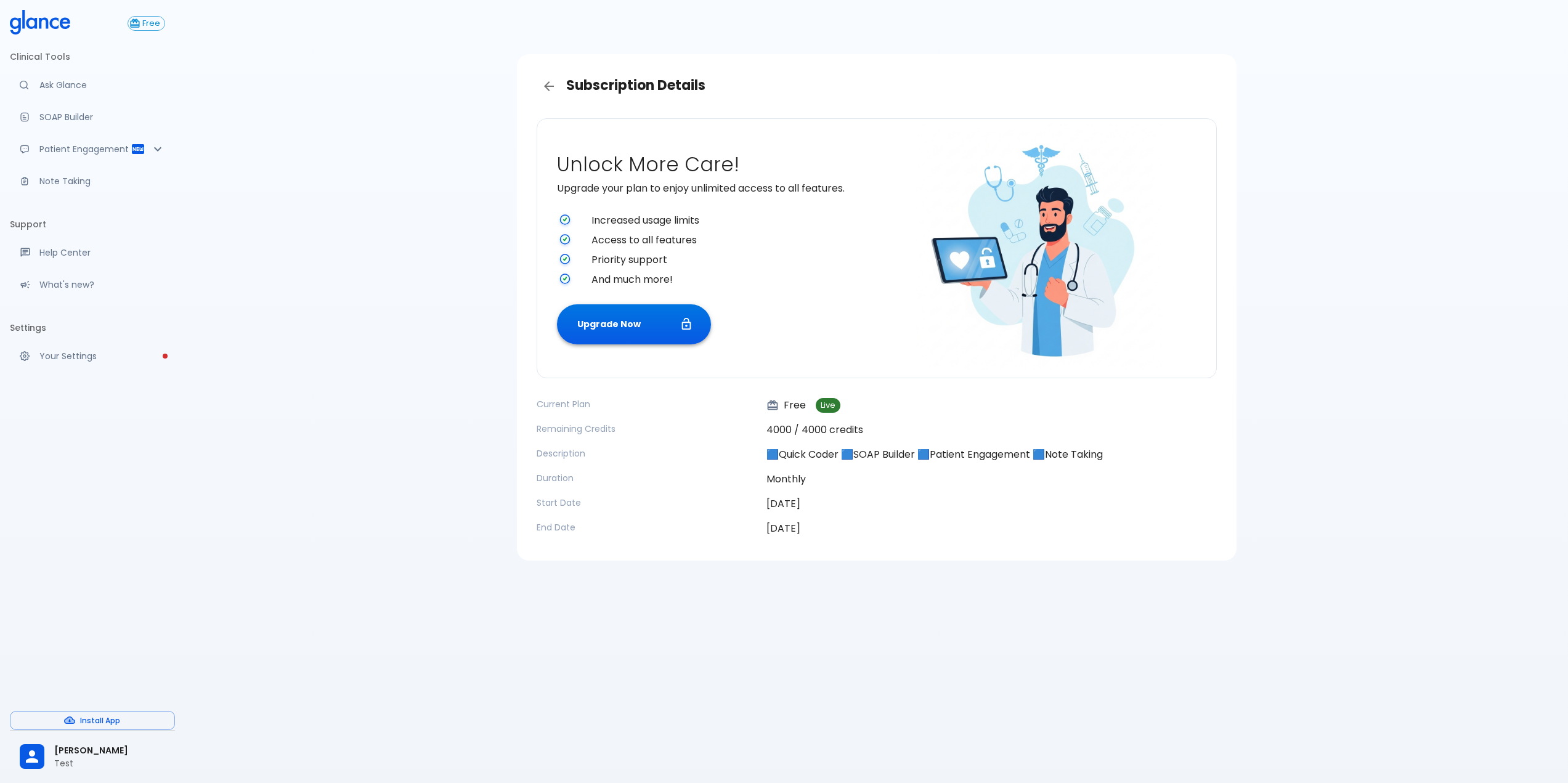
click at [602, 320] on button "Upgrade Now" at bounding box center [634, 324] width 154 height 40
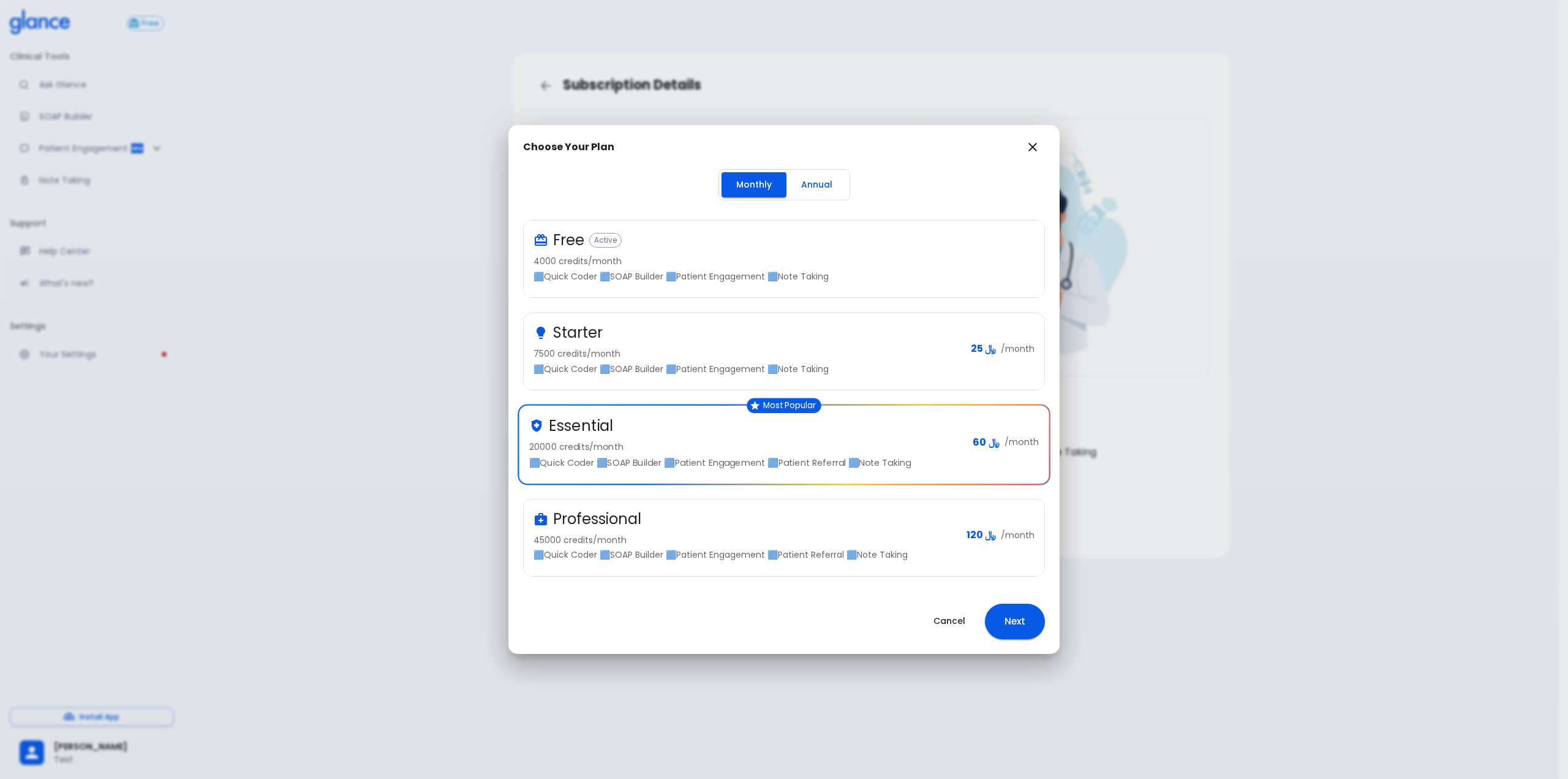
click at [900, 529] on div "Professional" at bounding box center [745, 518] width 423 height 20
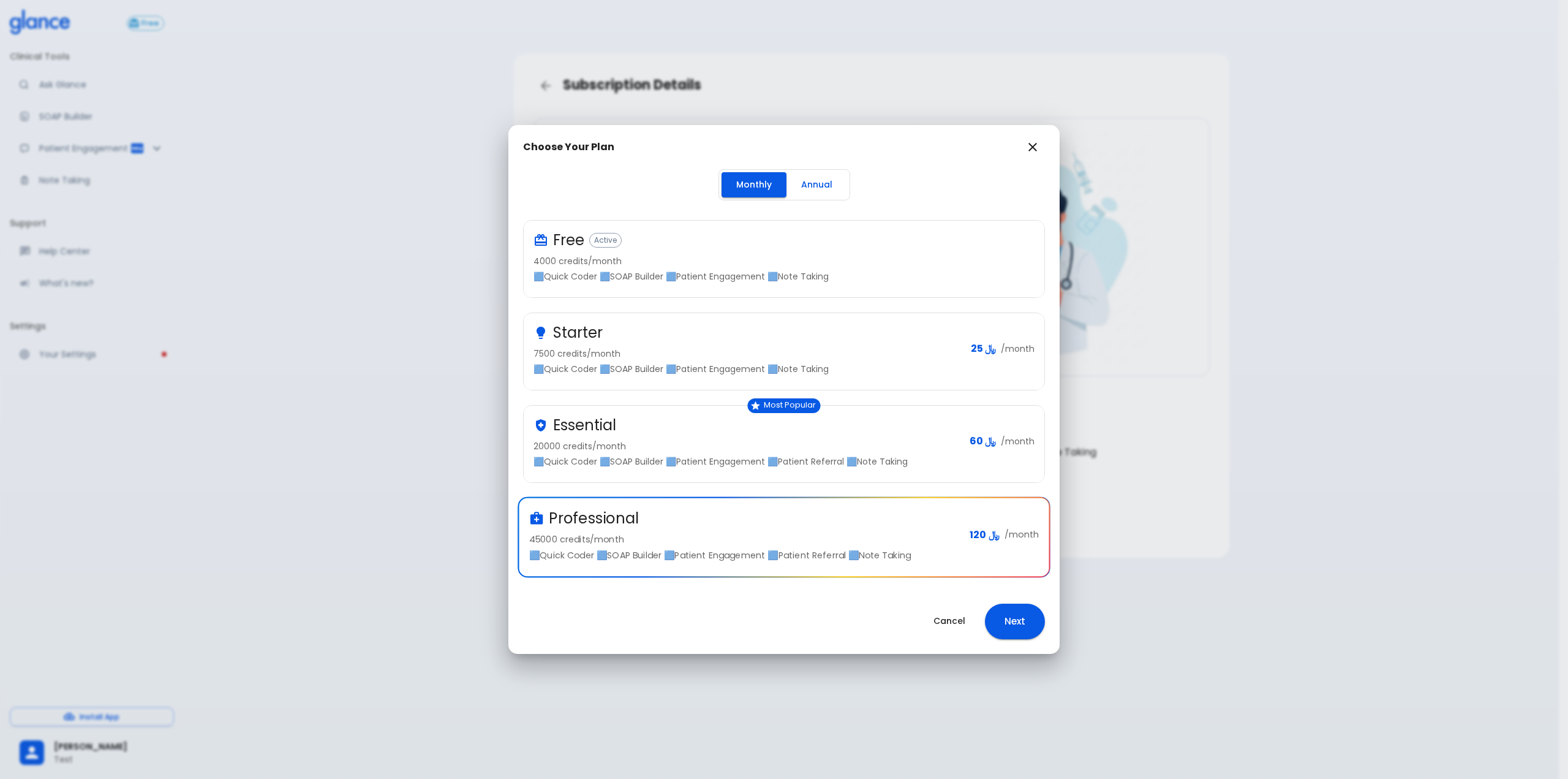
click at [1028, 620] on button "Next" at bounding box center [1015, 621] width 60 height 36
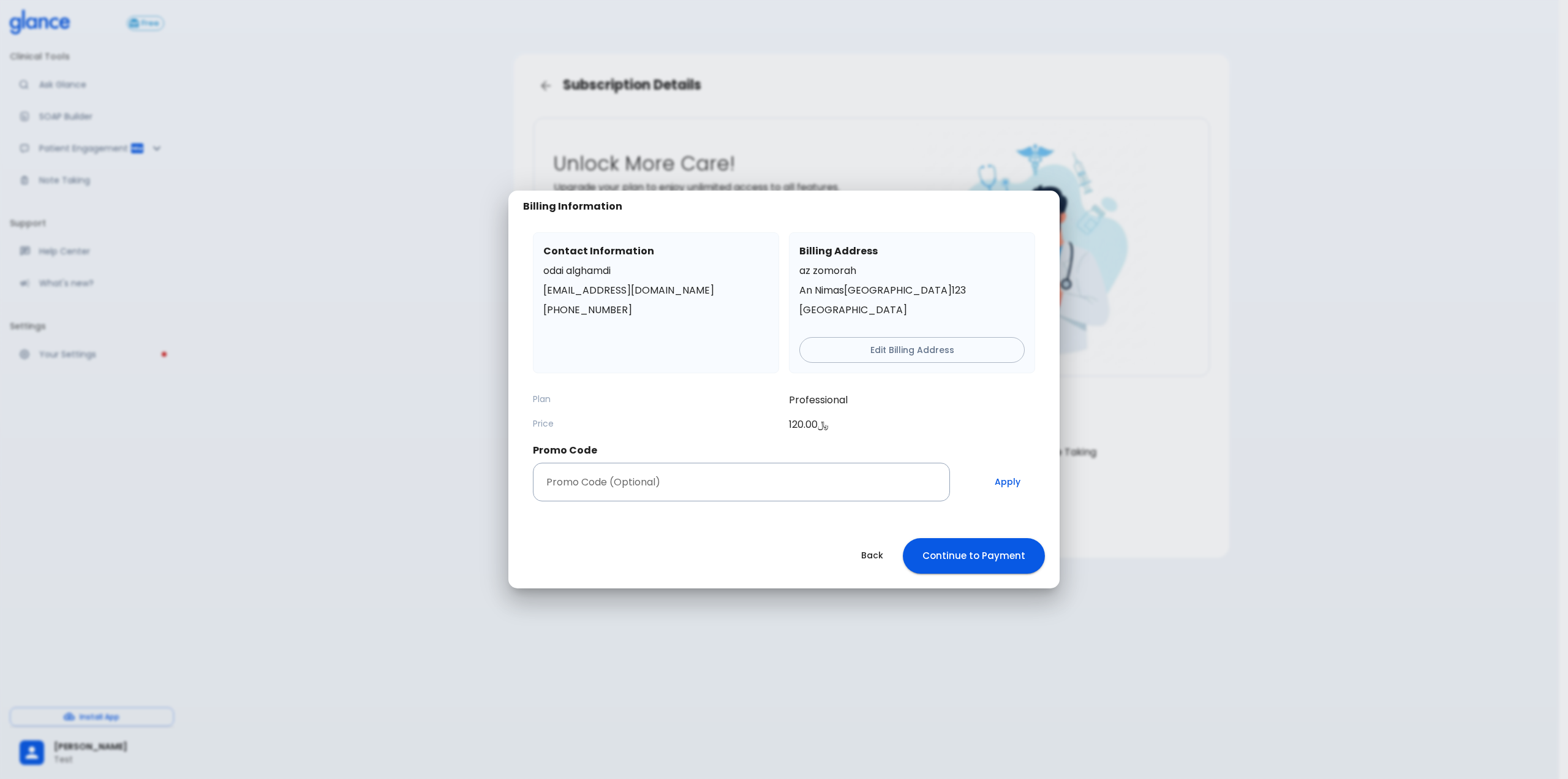
click at [939, 557] on button "Continue to Payment" at bounding box center [974, 556] width 142 height 36
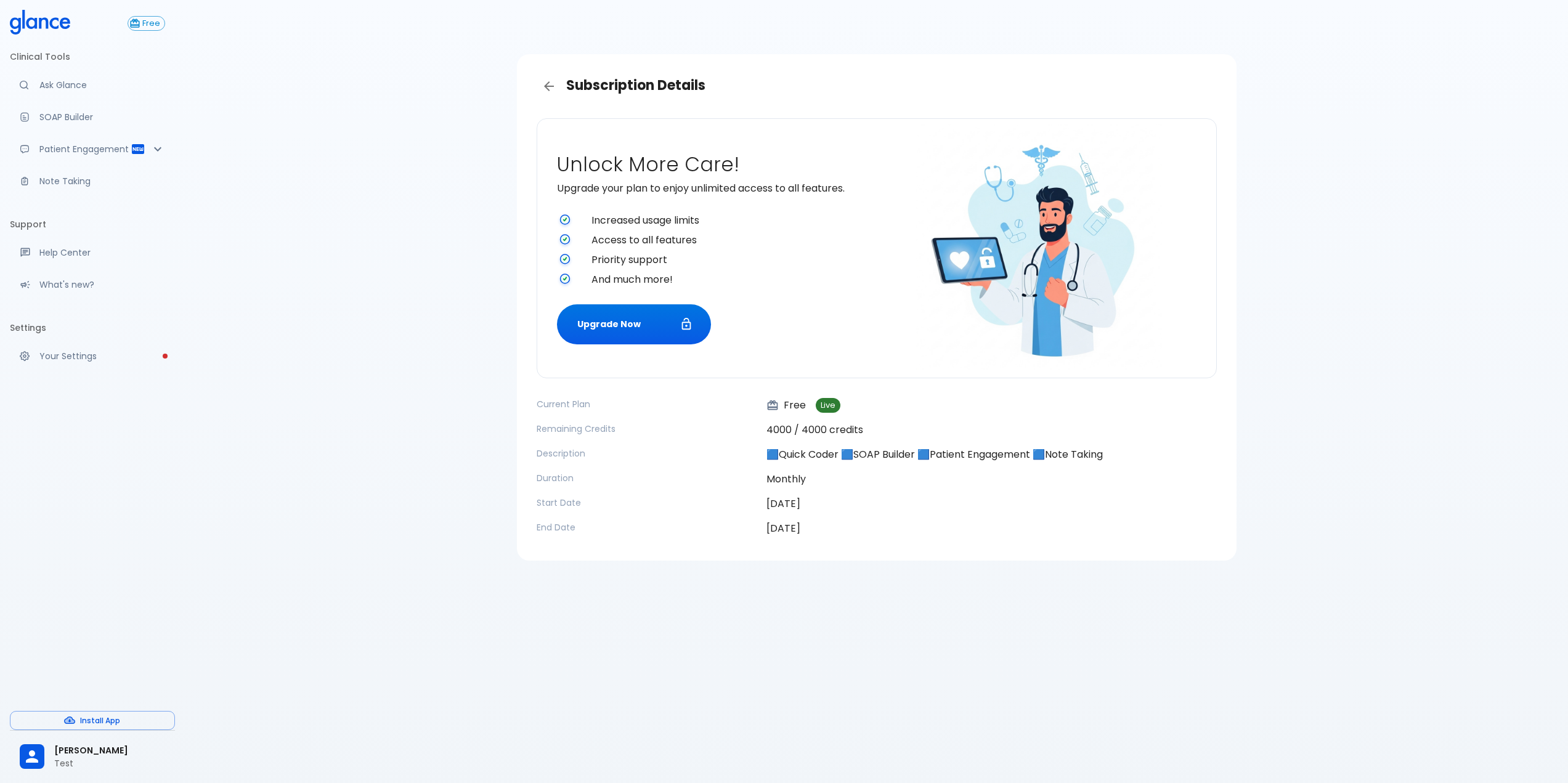
click at [421, 469] on div "Subscription Details Unlock More Care! Upgrade your plan to enjoy unlimited acc…" at bounding box center [876, 406] width 1383 height 812
drag, startPoint x: 284, startPoint y: 339, endPoint x: 291, endPoint y: 335, distance: 8.1
click at [284, 338] on div "Subscription Details Unlock More Care! Upgrade your plan to enjoy unlimited acc…" at bounding box center [876, 406] width 1383 height 812
click at [550, 92] on icon "Back" at bounding box center [549, 86] width 15 height 15
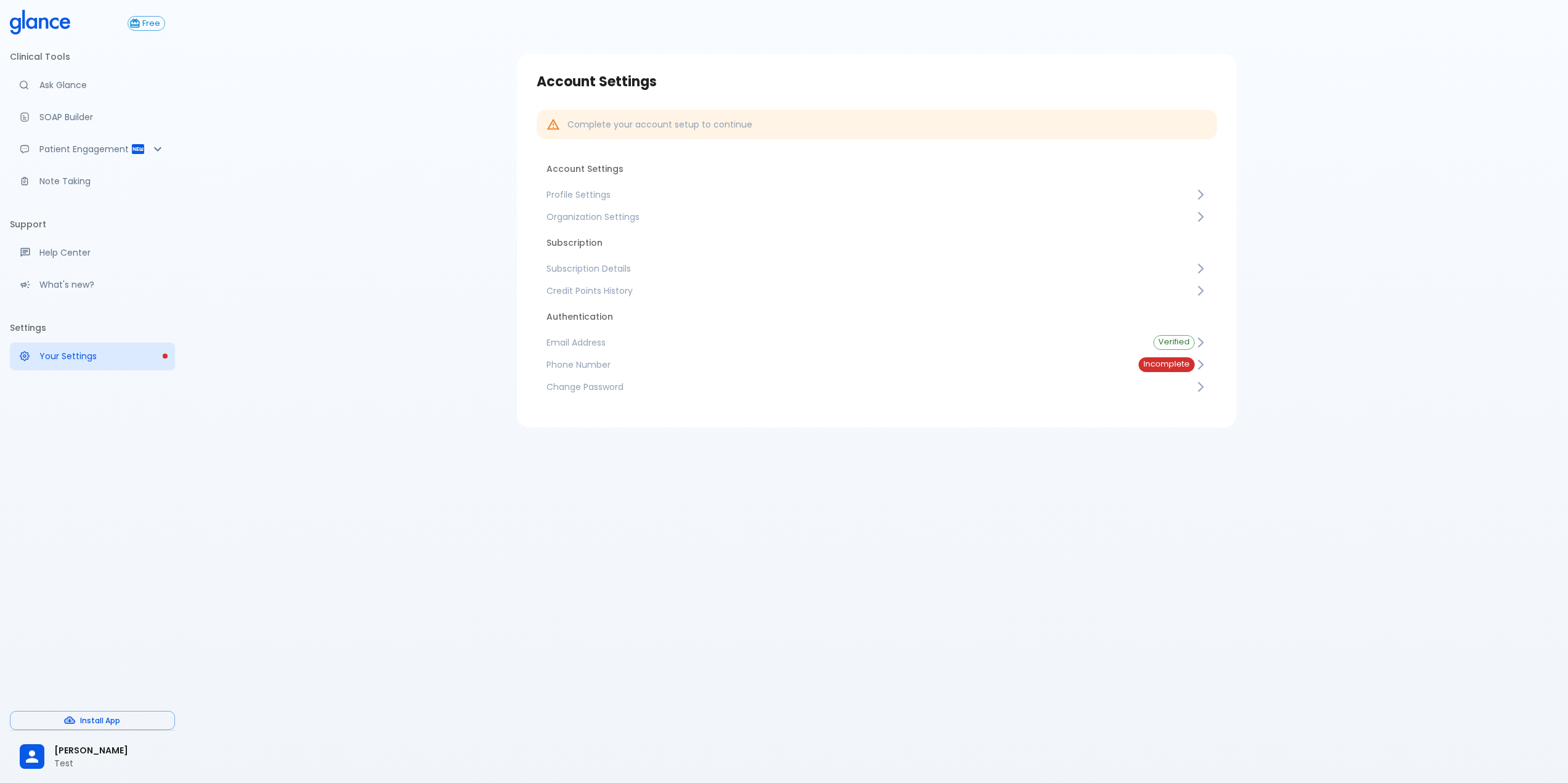
click at [613, 286] on span "Credit Points History" at bounding box center [870, 290] width 648 height 12
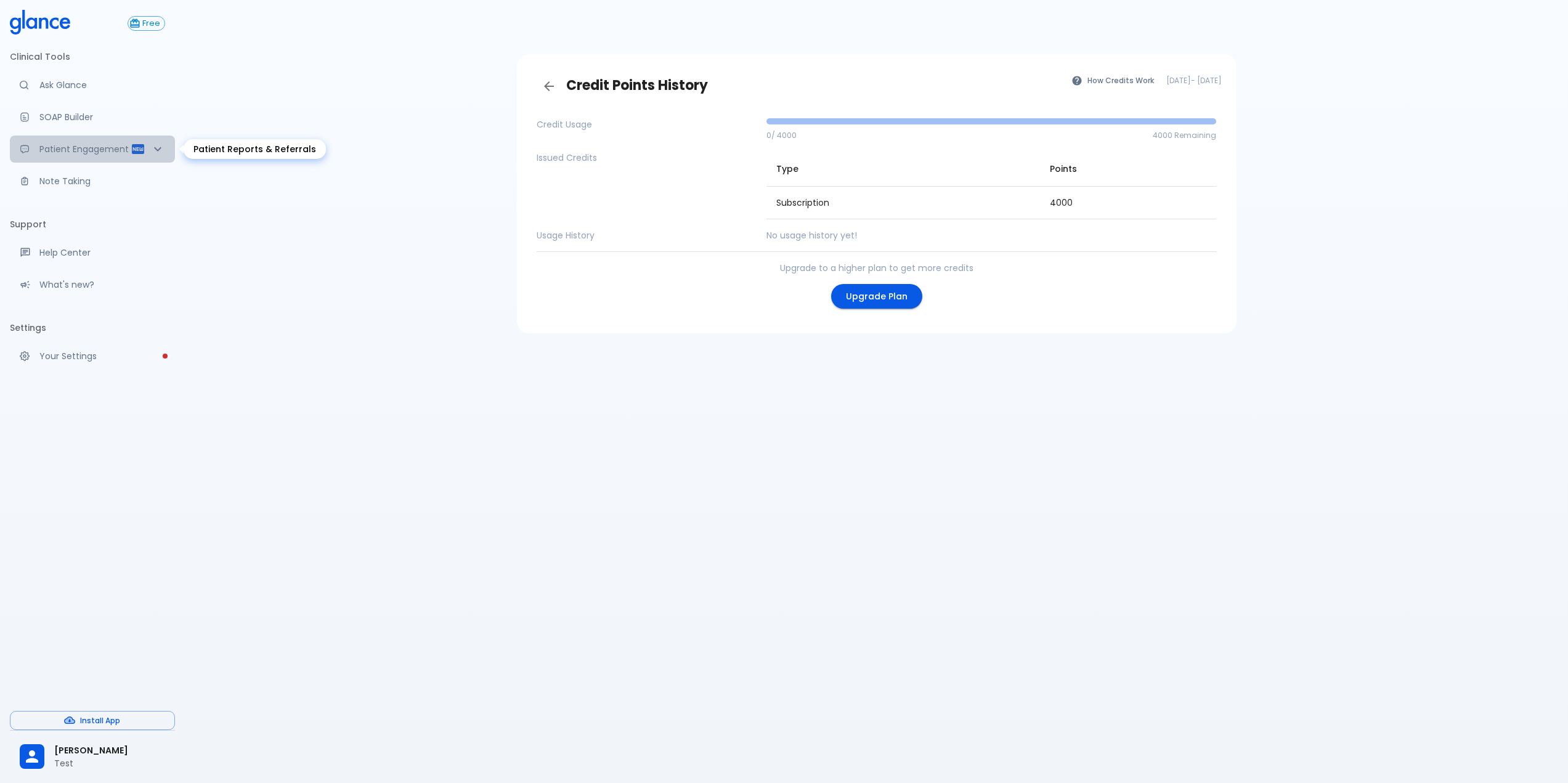
click at [81, 152] on p "Patient Engagement" at bounding box center [85, 149] width 91 height 12
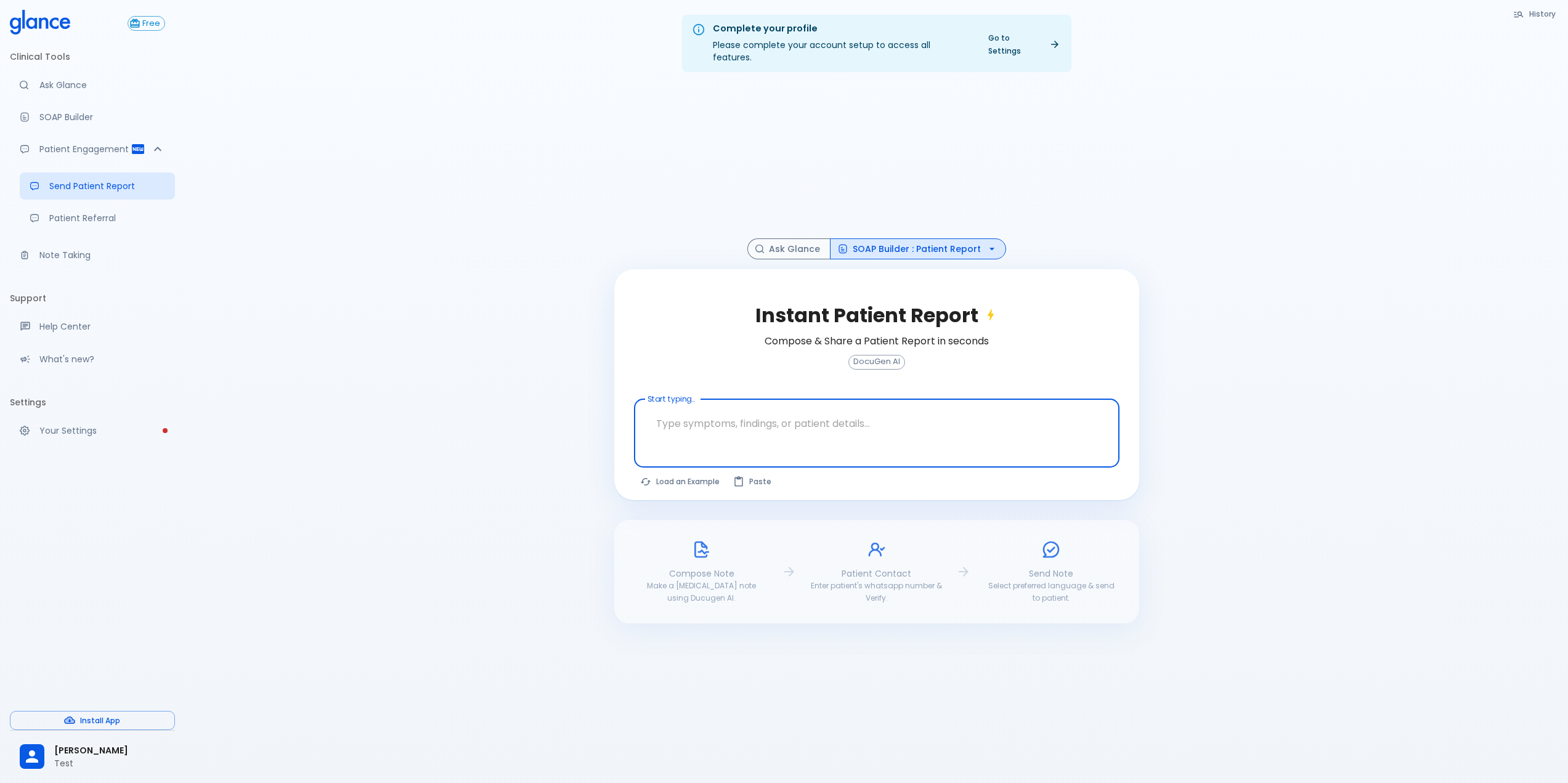
click at [76, 201] on ul "Send Patient Report Patient Referral" at bounding box center [92, 204] width 165 height 74
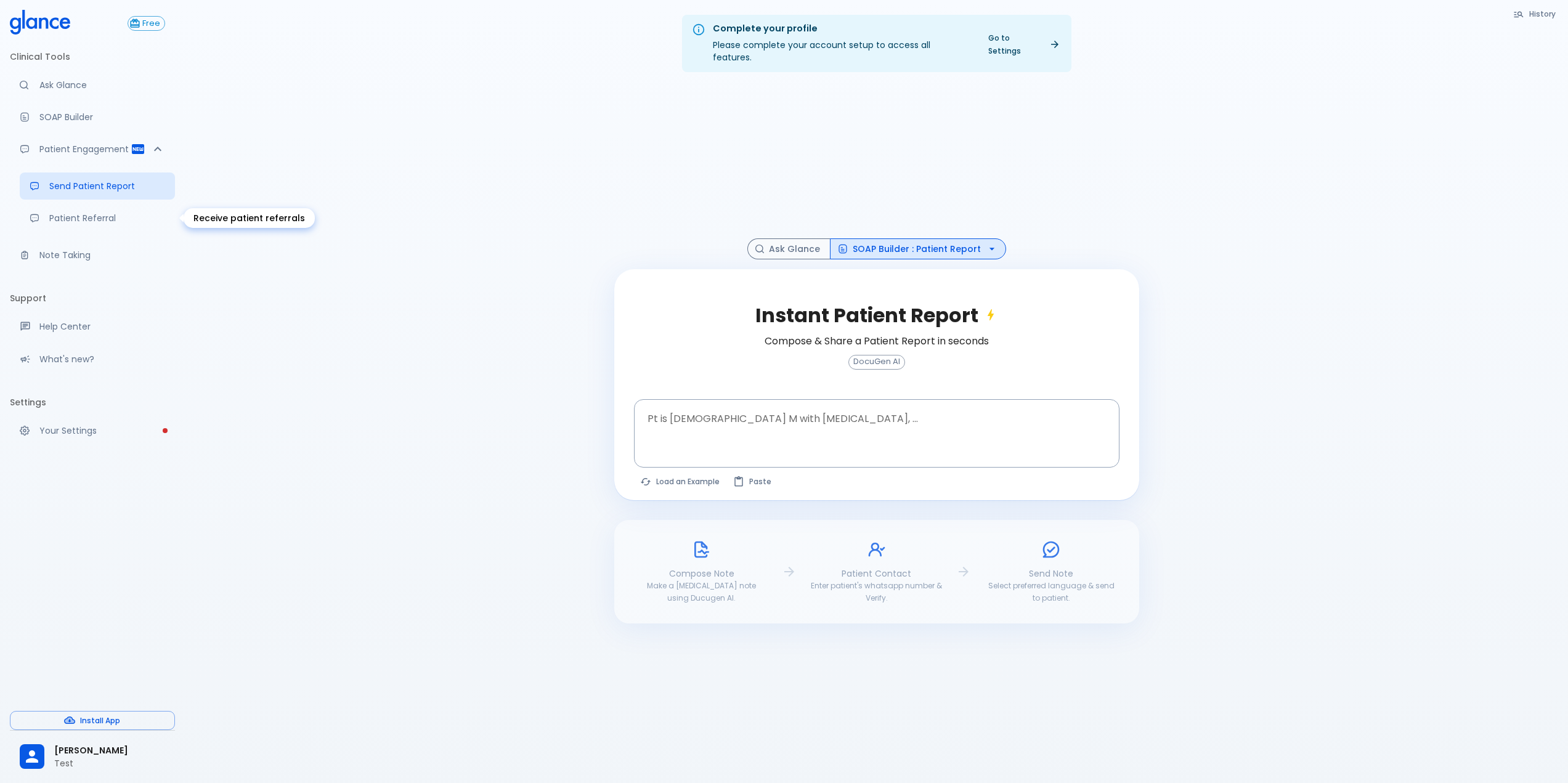
click at [81, 212] on p "Patient Referral" at bounding box center [107, 218] width 116 height 12
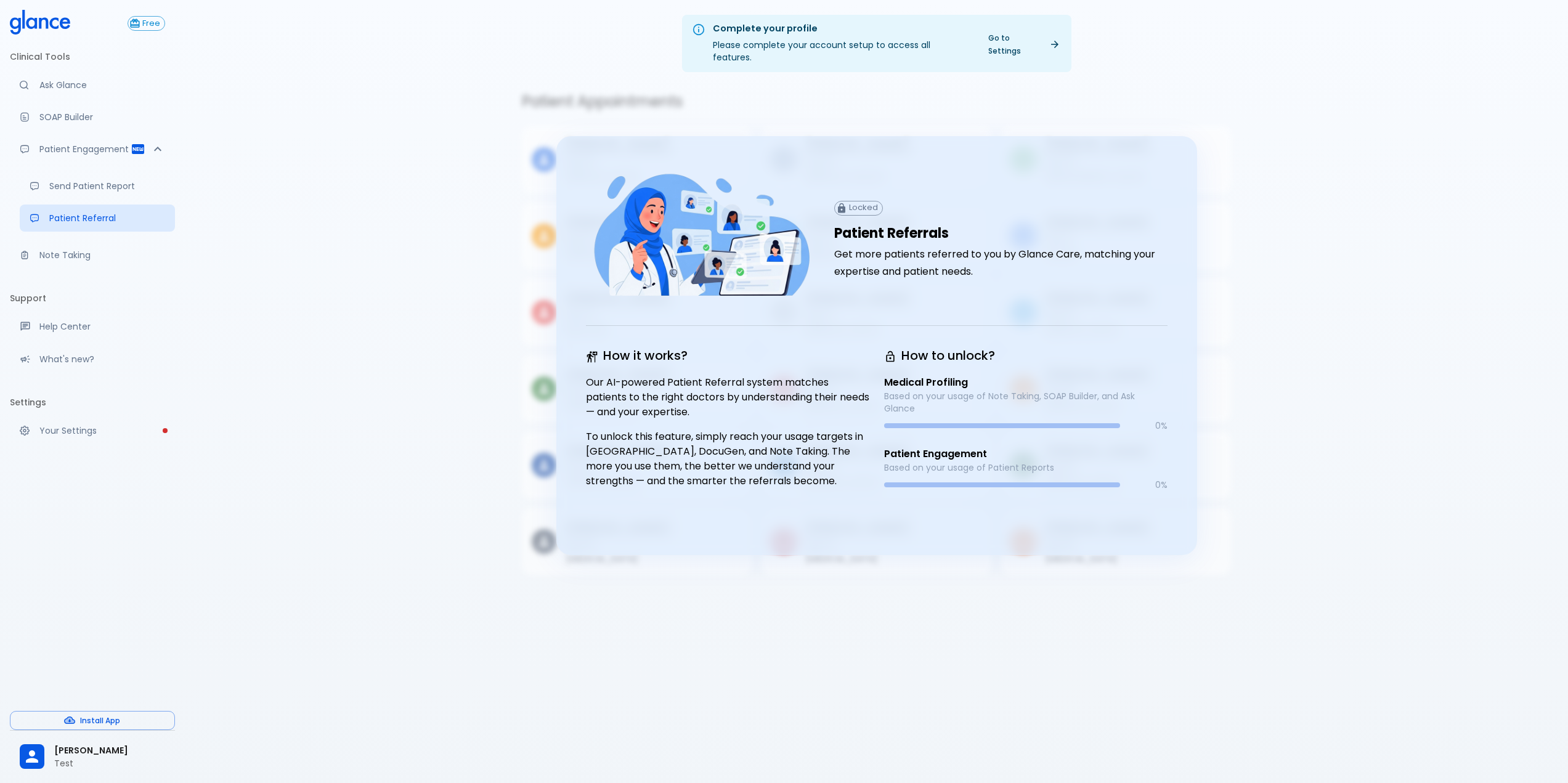
click at [487, 282] on div "Complete your profile Please complete your account setup to access all features…" at bounding box center [876, 406] width 1383 height 812
click at [1216, 461] on p "Age: 38" at bounding box center [1133, 467] width 176 height 12
click at [700, 759] on div "Complete your profile Please complete your account setup to access all features…" at bounding box center [876, 406] width 1383 height 812
click at [655, 623] on div "Complete your profile Please complete your account setup to access all features…" at bounding box center [876, 406] width 1383 height 812
click at [913, 404] on div "Medical Profiling Based on your usage of Note Taking, SOAP Builder, and Ask Gla…" at bounding box center [1025, 403] width 284 height 56
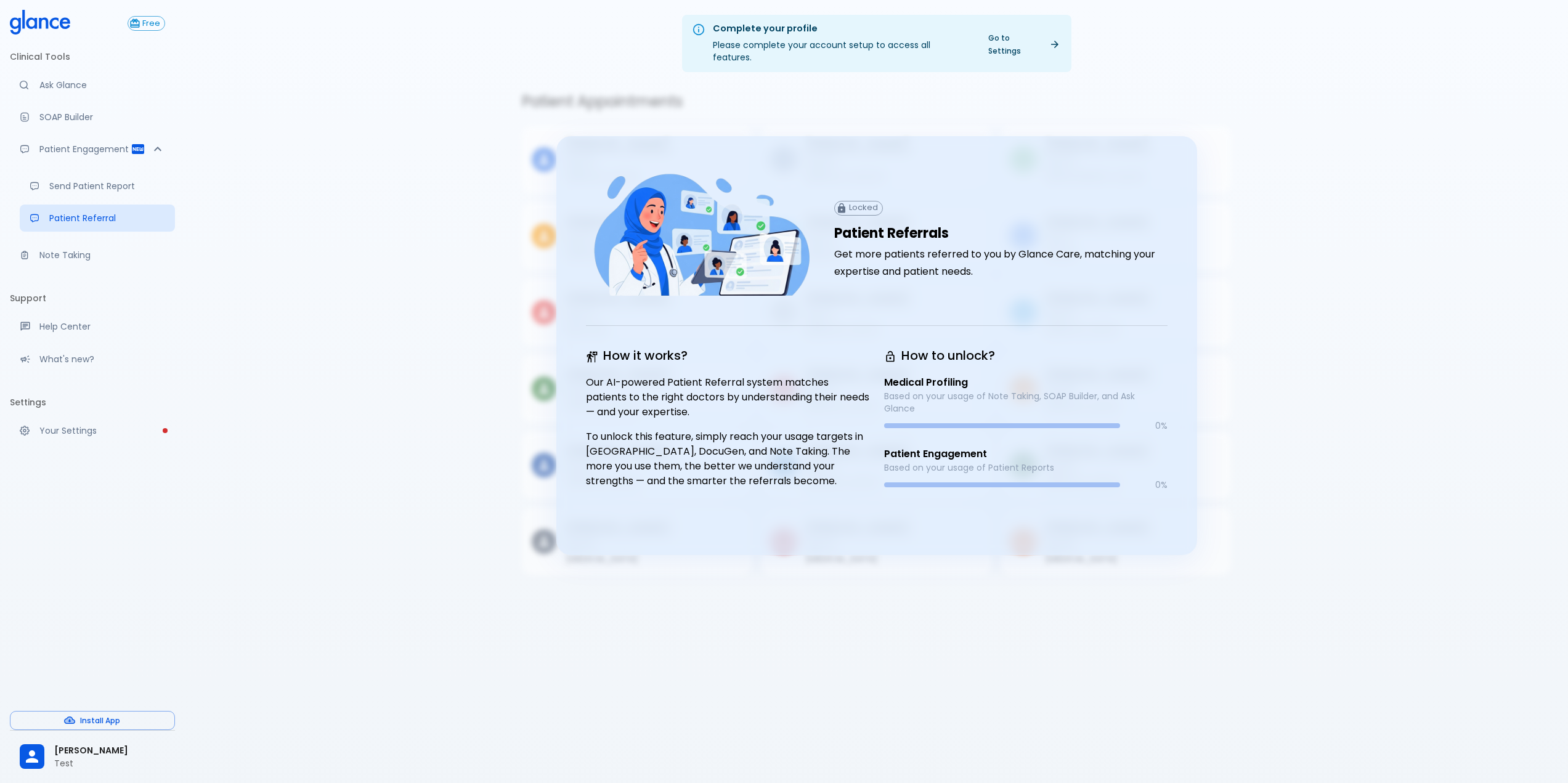
click at [936, 390] on p "Based on your usage of Note Taking, SOAP Builder, and Ask Glance" at bounding box center [1025, 402] width 284 height 24
click at [875, 201] on div "Locked" at bounding box center [858, 208] width 49 height 15
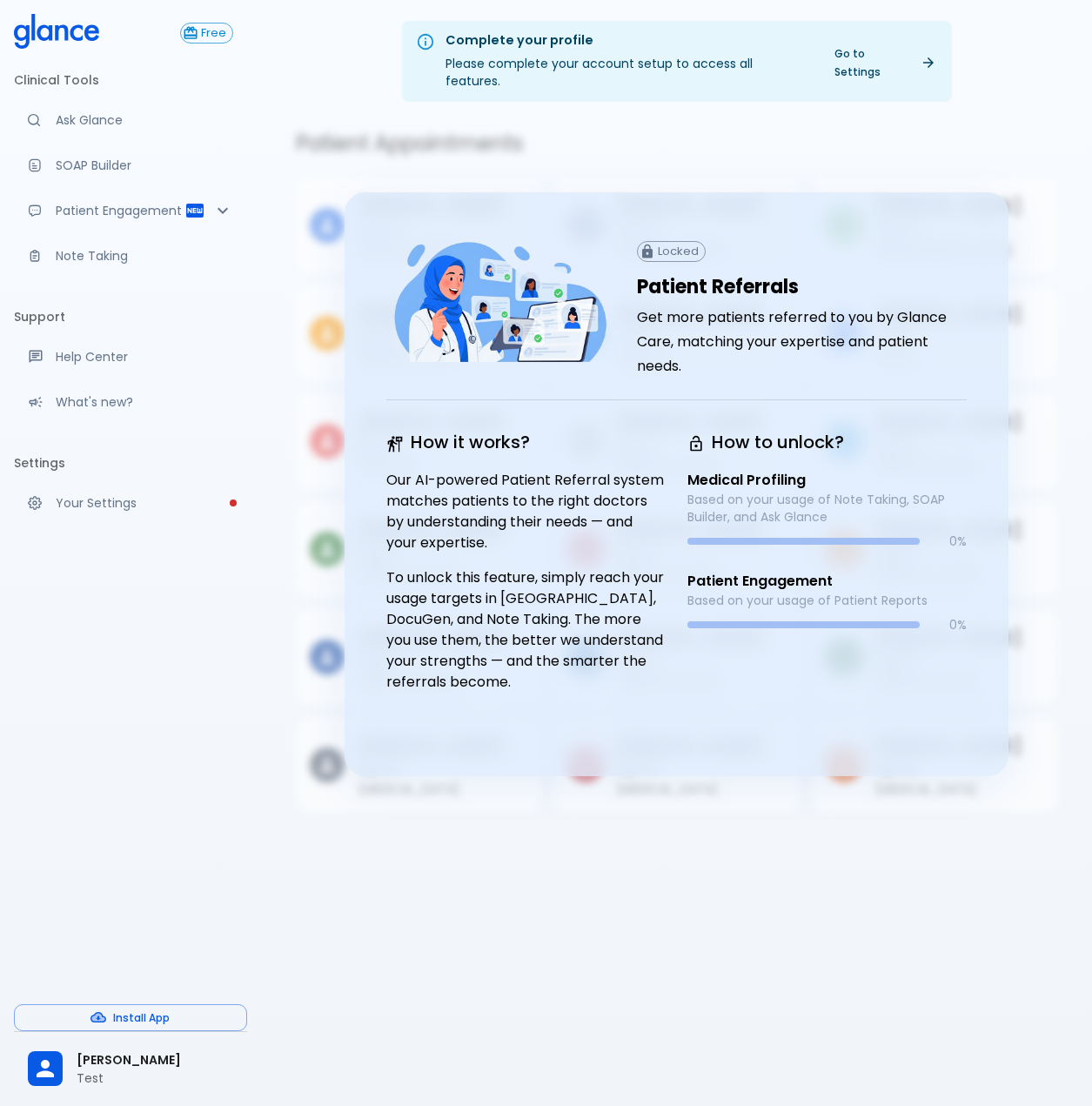
click at [667, 276] on h1 "Patient Referrals" at bounding box center [802, 287] width 330 height 23
drag, startPoint x: 678, startPoint y: 263, endPoint x: 743, endPoint y: 272, distance: 65.6
click at [743, 276] on h1 "Patient Referrals" at bounding box center [802, 287] width 330 height 23
copy h1 "Patient Referrals"
click at [810, 732] on div "Locked Patient Referrals Get more patients referred to you by Glance Care, matc…" at bounding box center [677, 484] width 664 height 584
